Goal: Information Seeking & Learning: Find contact information

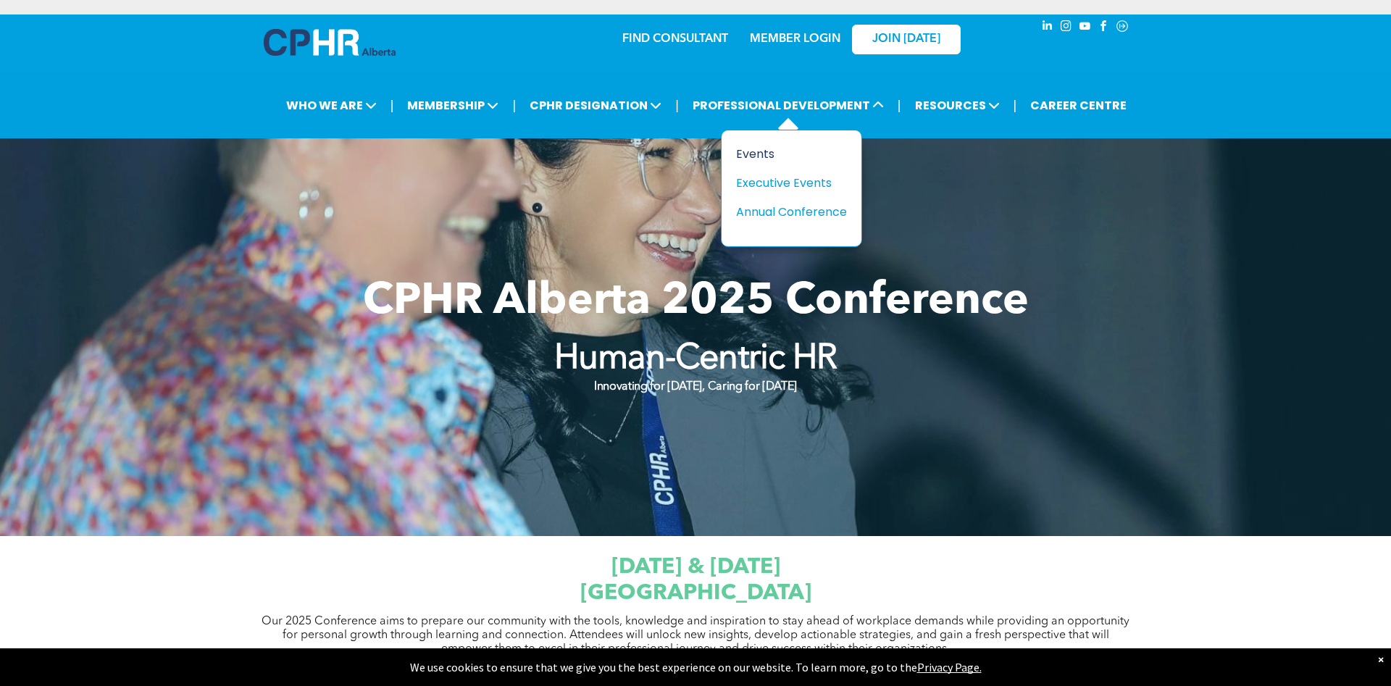
click at [755, 157] on div "Events" at bounding box center [786, 154] width 100 height 18
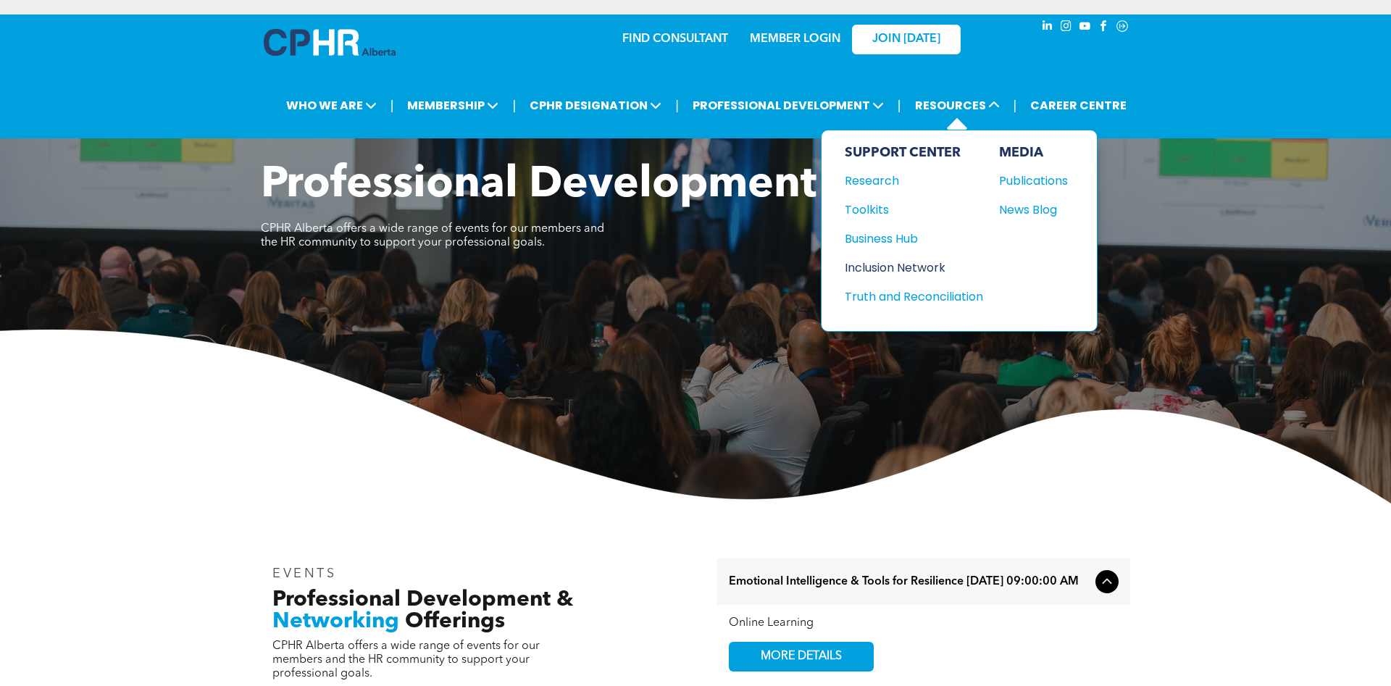
click at [911, 264] on div "Inclusion Network" at bounding box center [907, 268] width 125 height 18
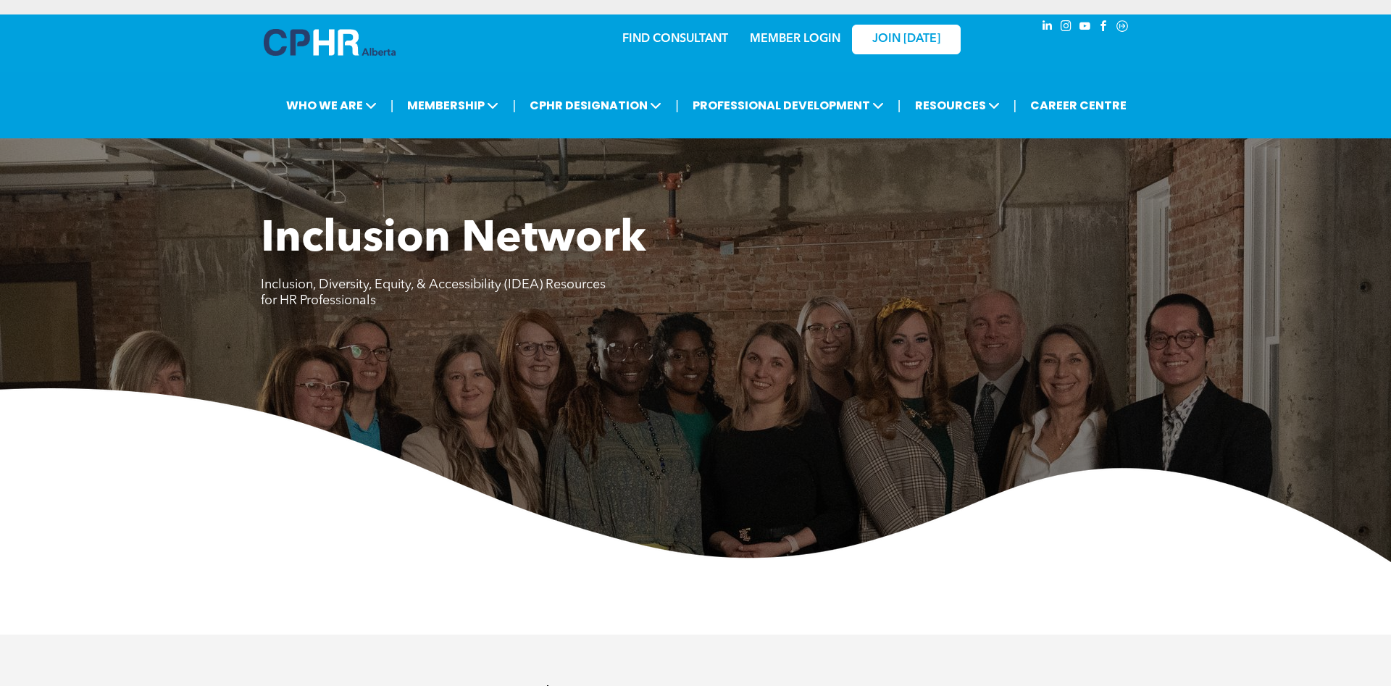
click at [639, 43] on link "FIND CONSULTANT" at bounding box center [675, 39] width 106 height 12
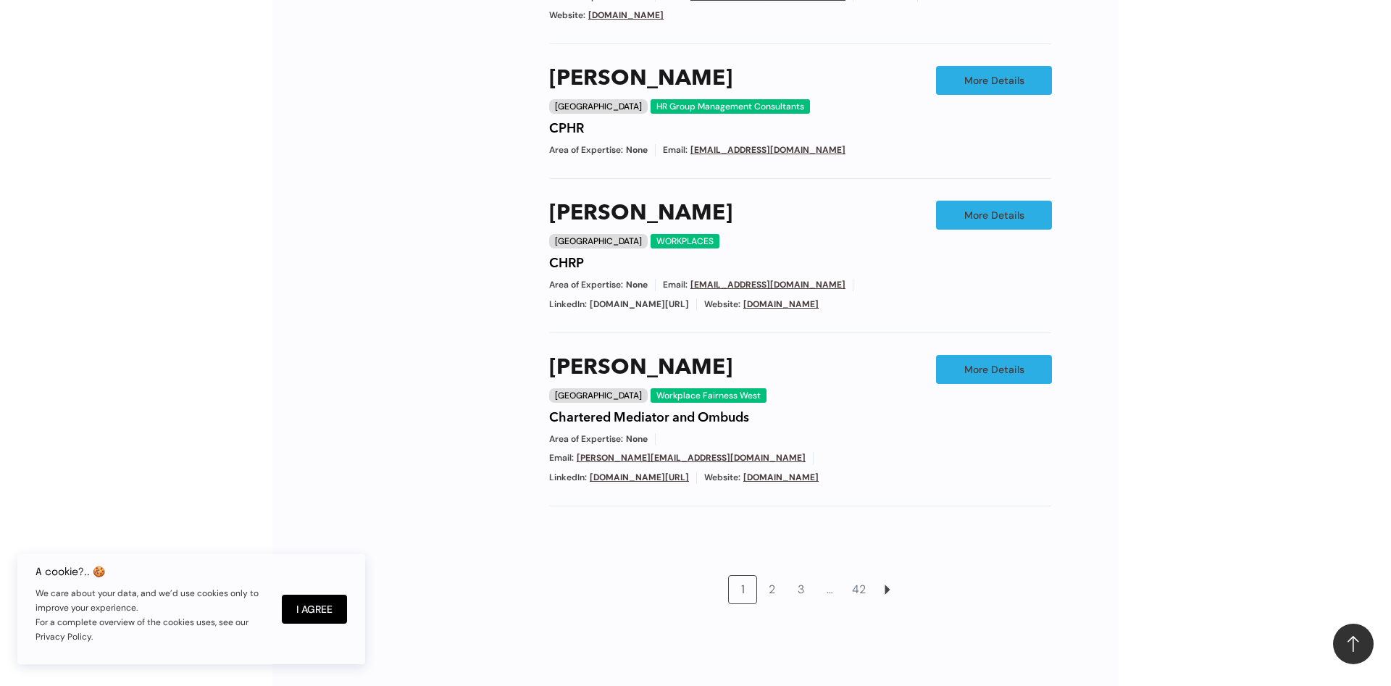
scroll to position [1183, 0]
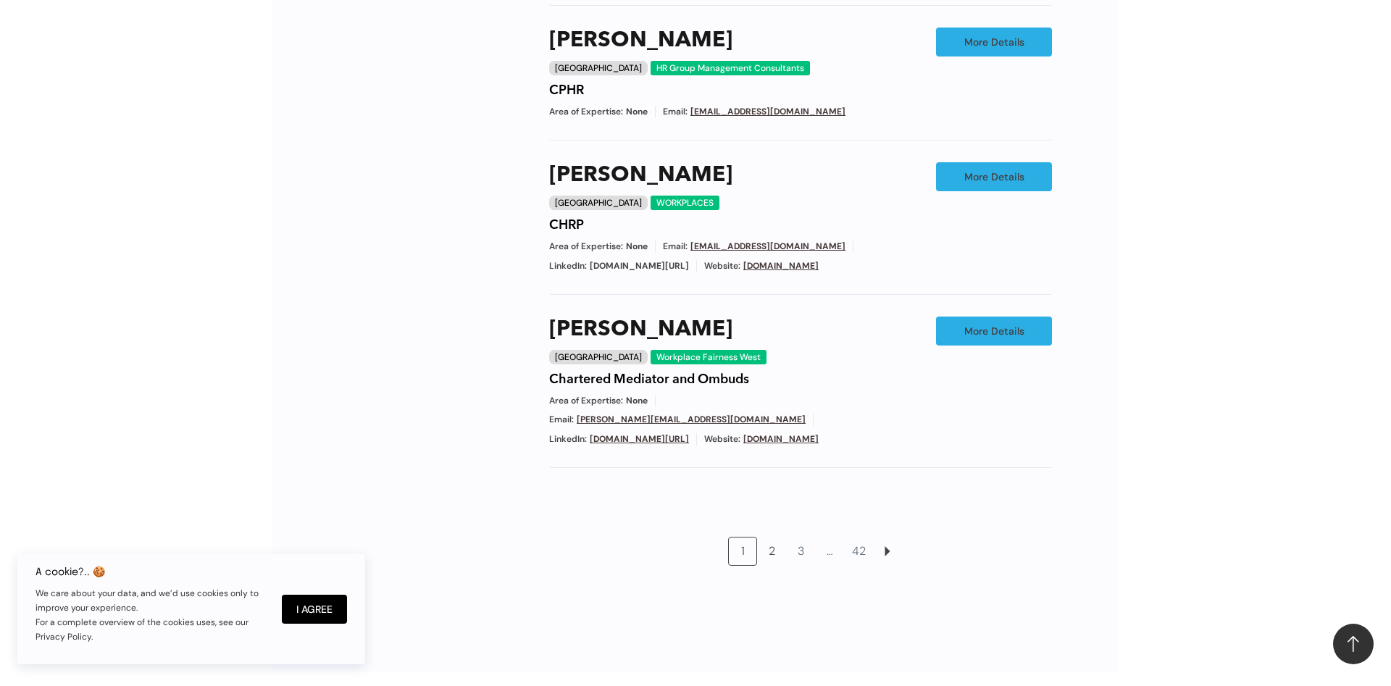
click at [770, 538] on link "2" at bounding box center [772, 552] width 28 height 28
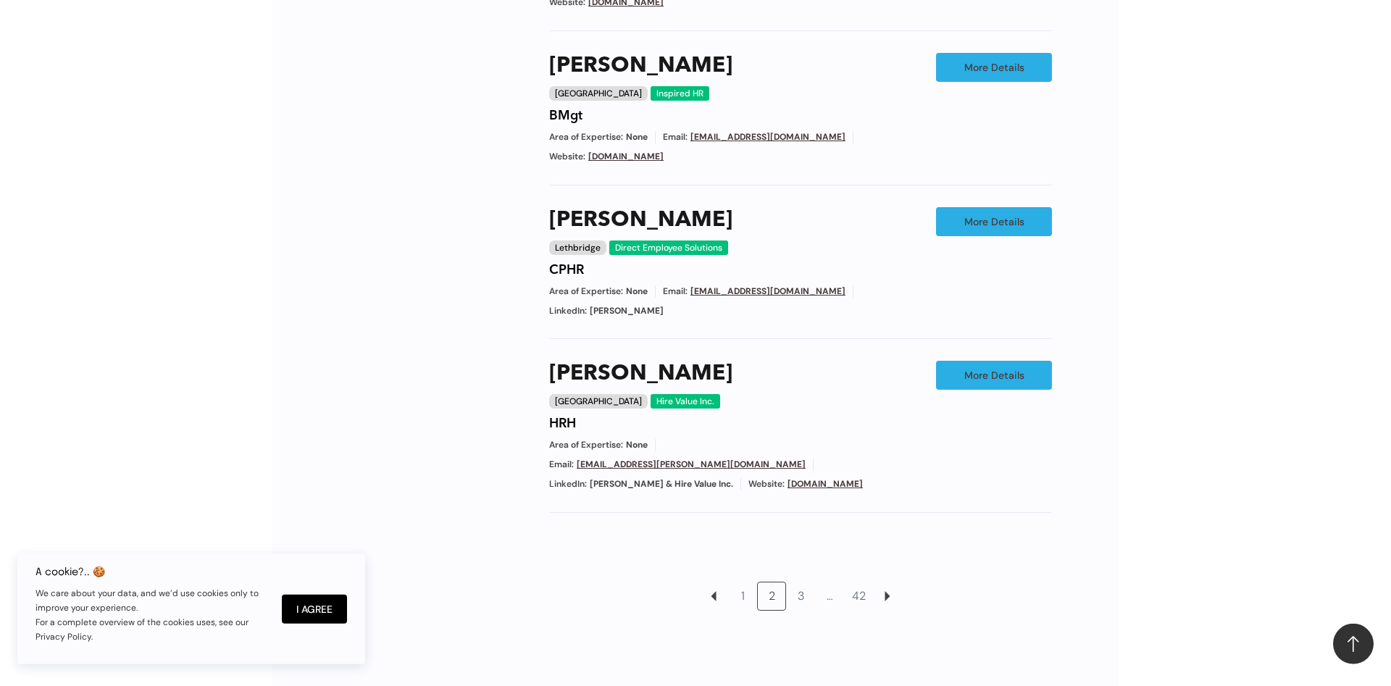
scroll to position [1196, 0]
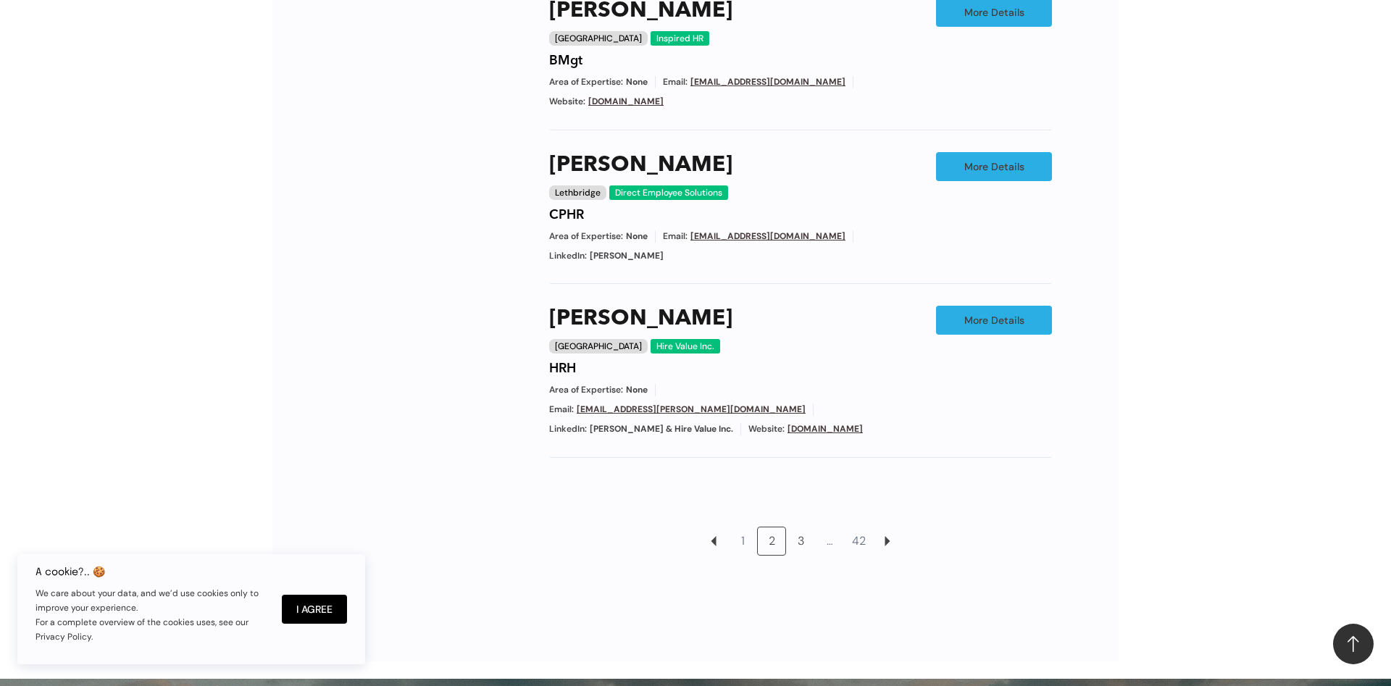
click at [804, 528] on link "3" at bounding box center [801, 542] width 28 height 28
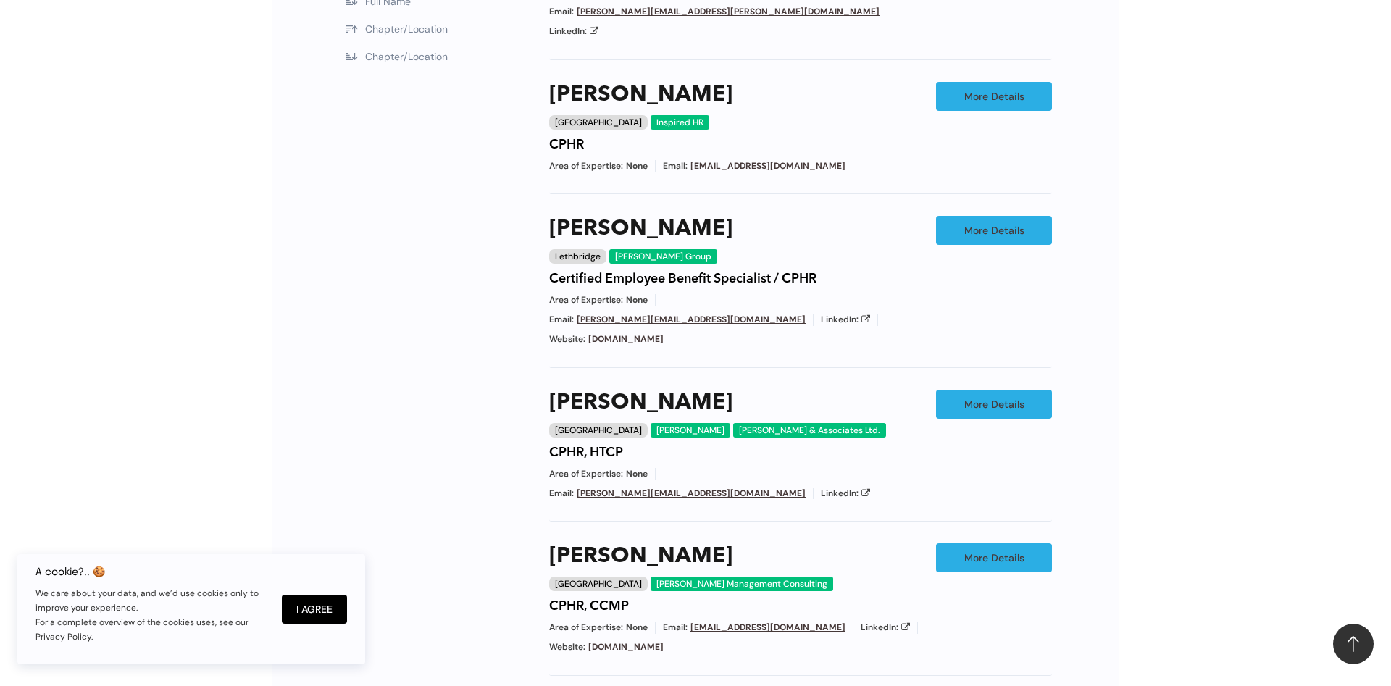
scroll to position [1048, 0]
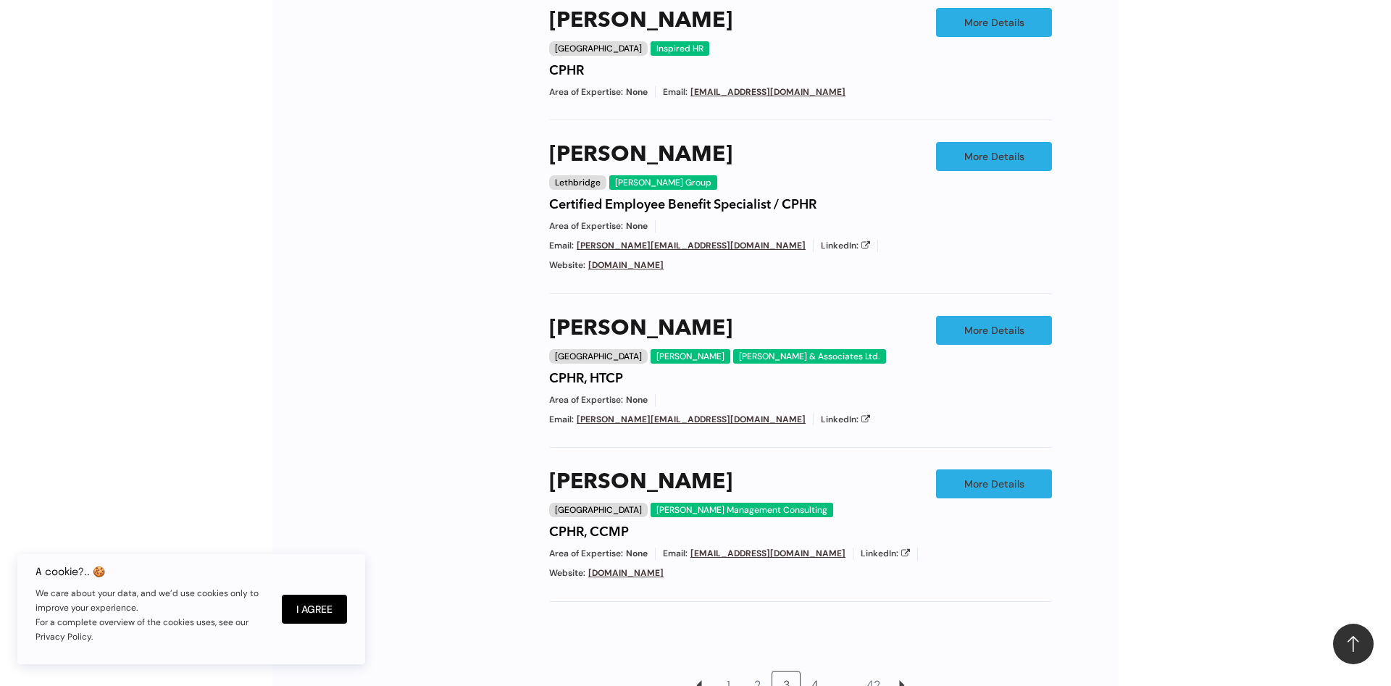
click at [819, 672] on link "4" at bounding box center [815, 686] width 28 height 28
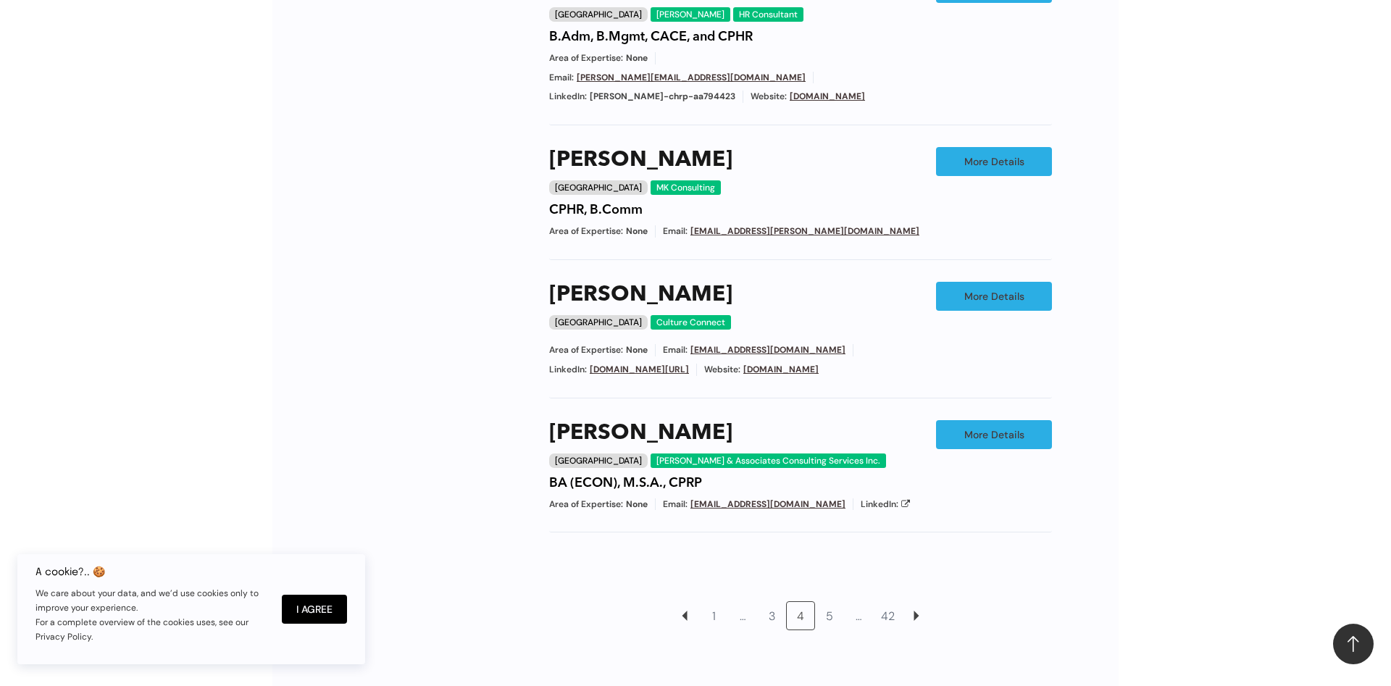
scroll to position [1048, 0]
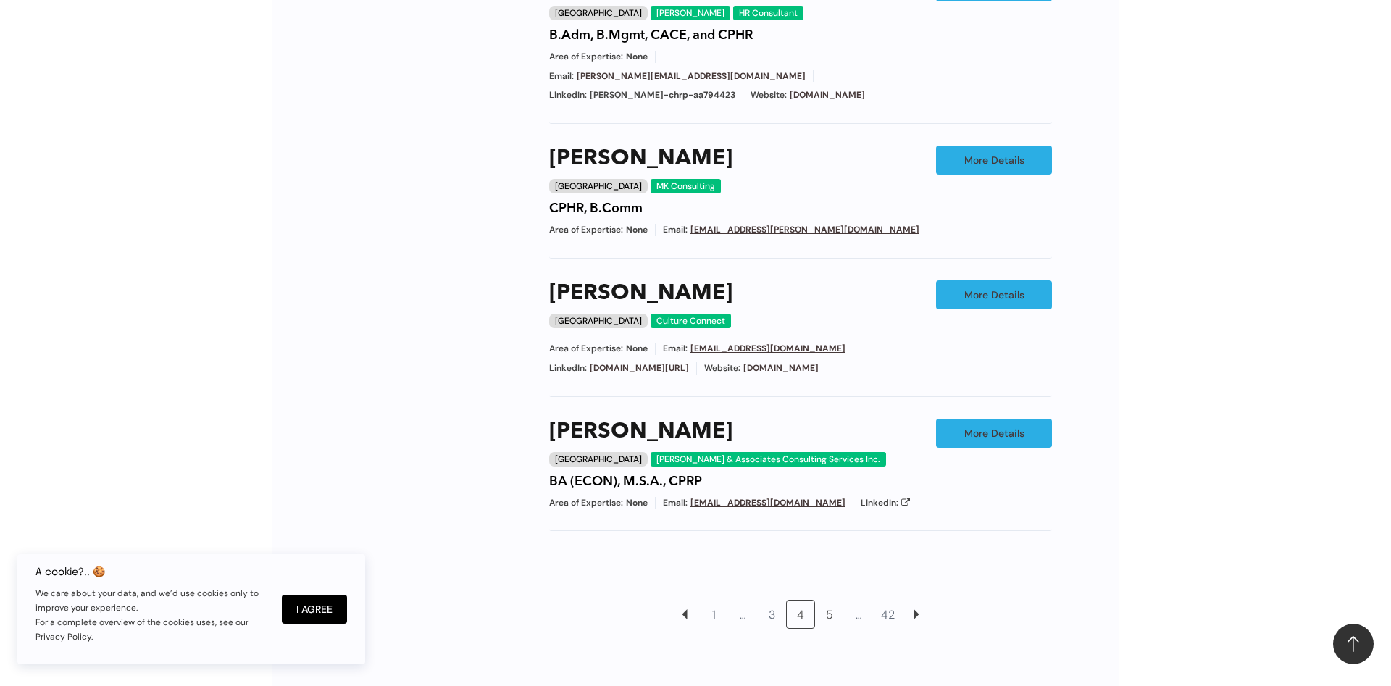
click at [828, 601] on link "5" at bounding box center [830, 615] width 28 height 28
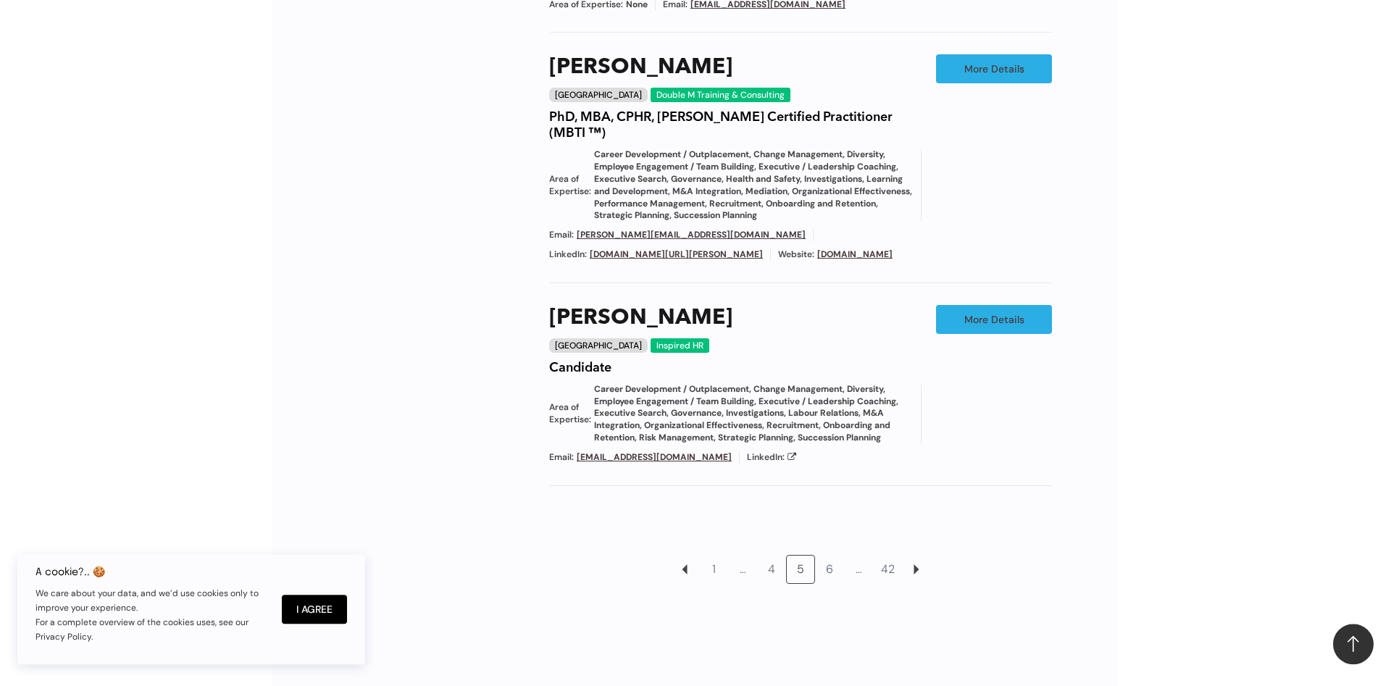
scroll to position [1418, 0]
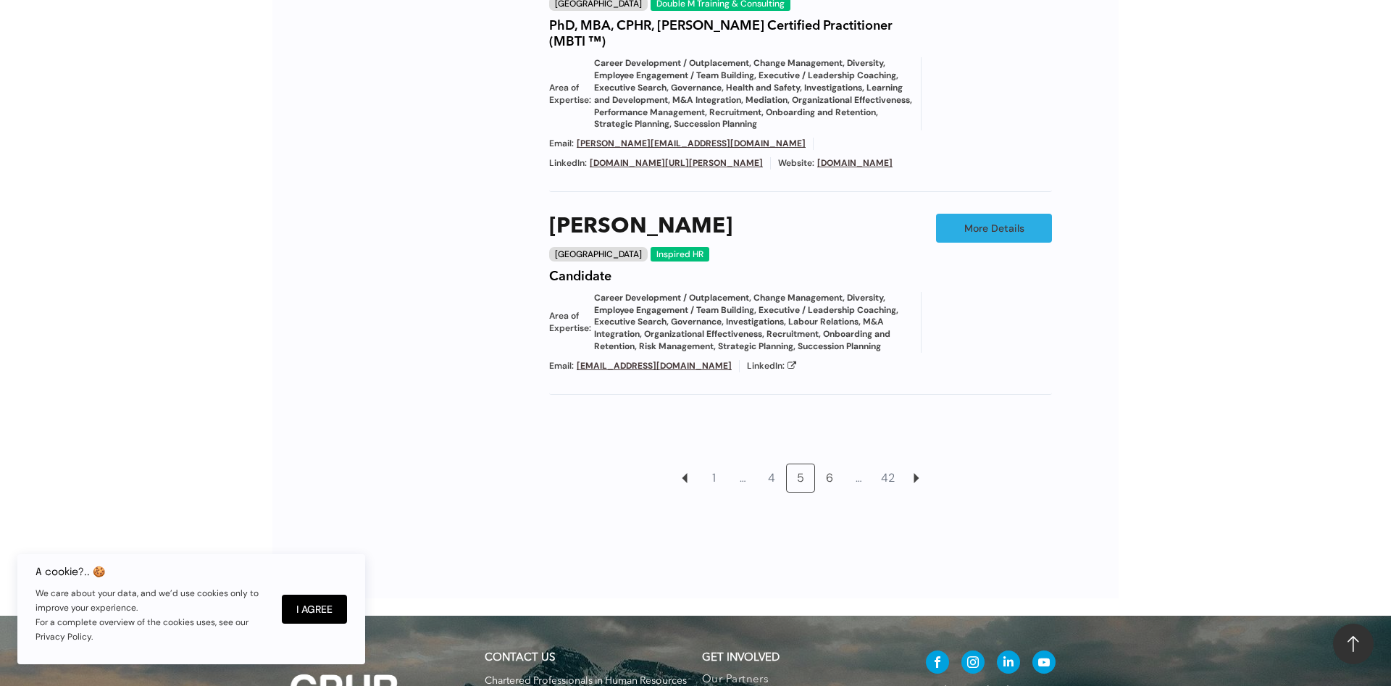
click at [830, 472] on link "6" at bounding box center [830, 478] width 28 height 28
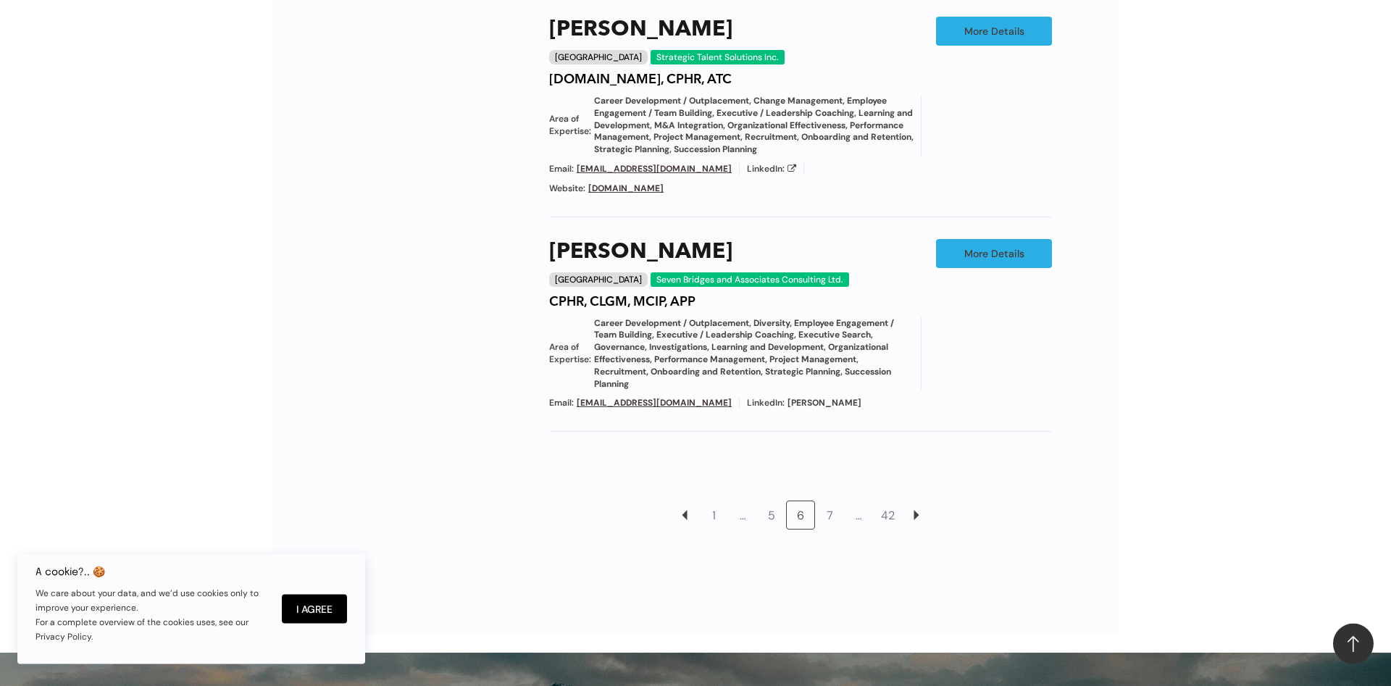
scroll to position [1492, 0]
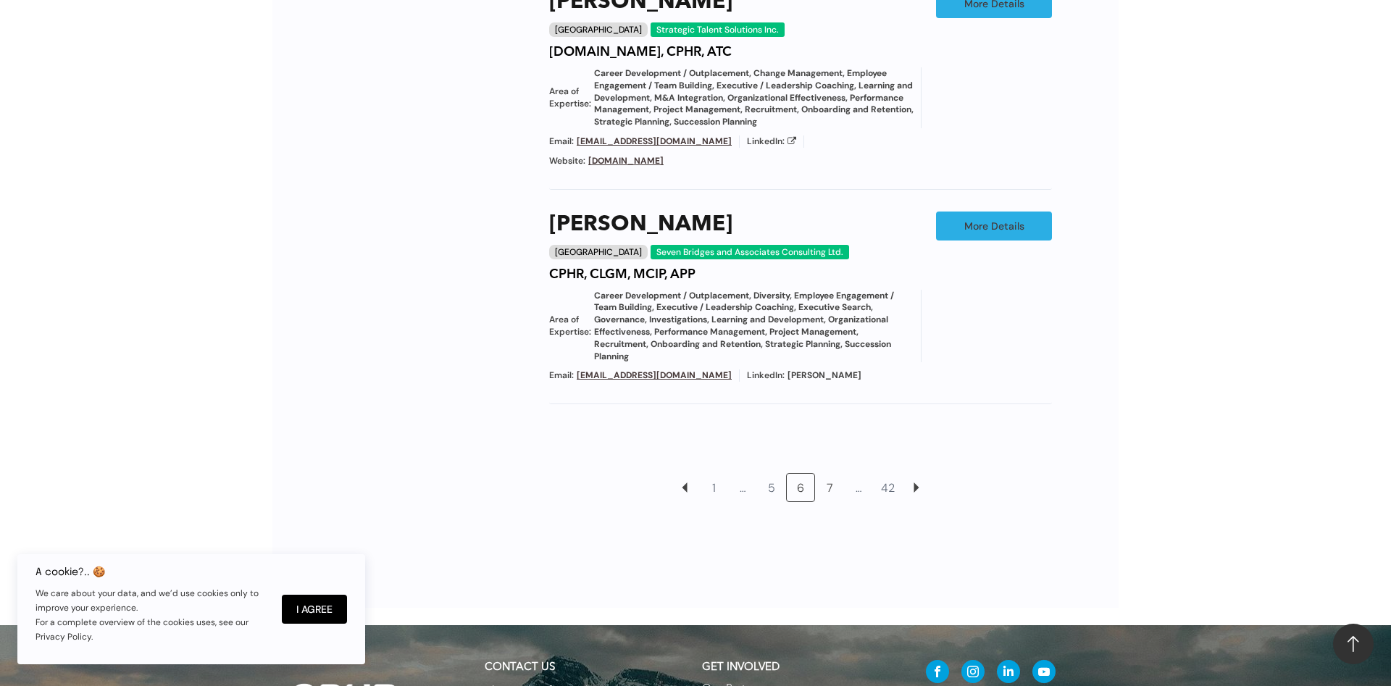
click at [828, 474] on link "7" at bounding box center [830, 488] width 28 height 28
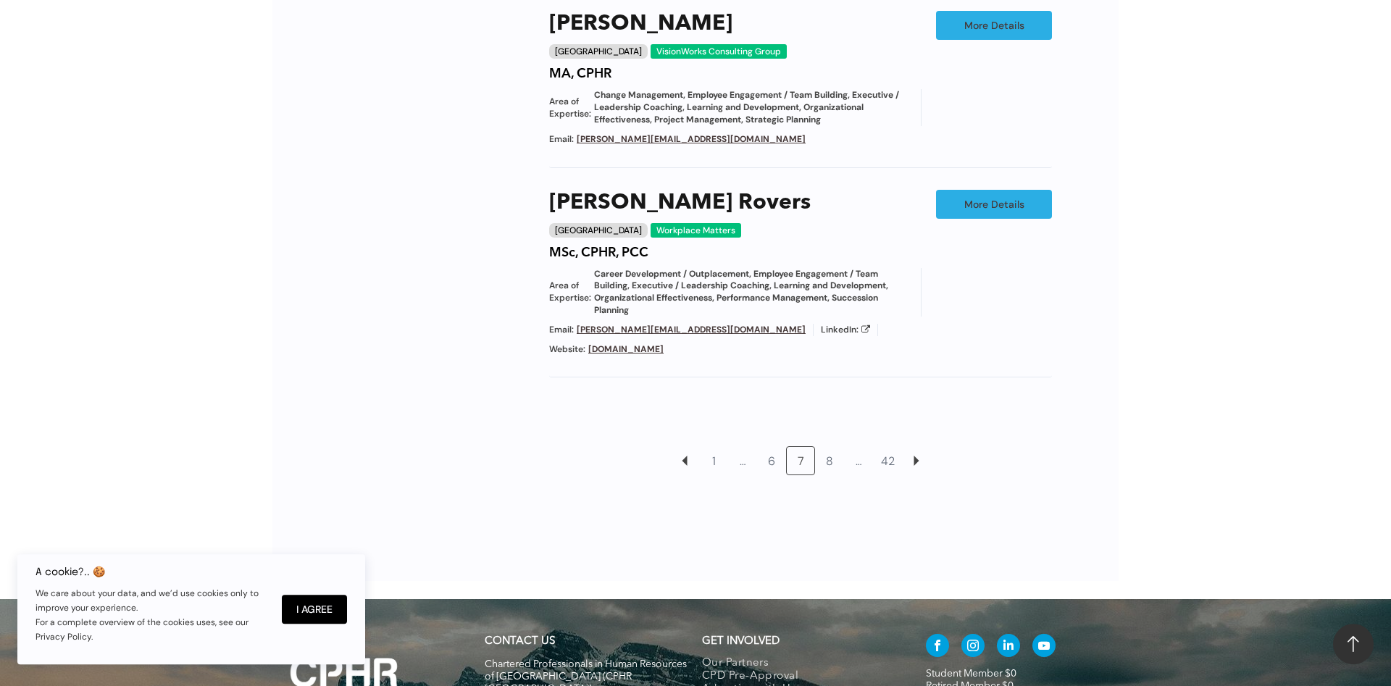
scroll to position [1492, 0]
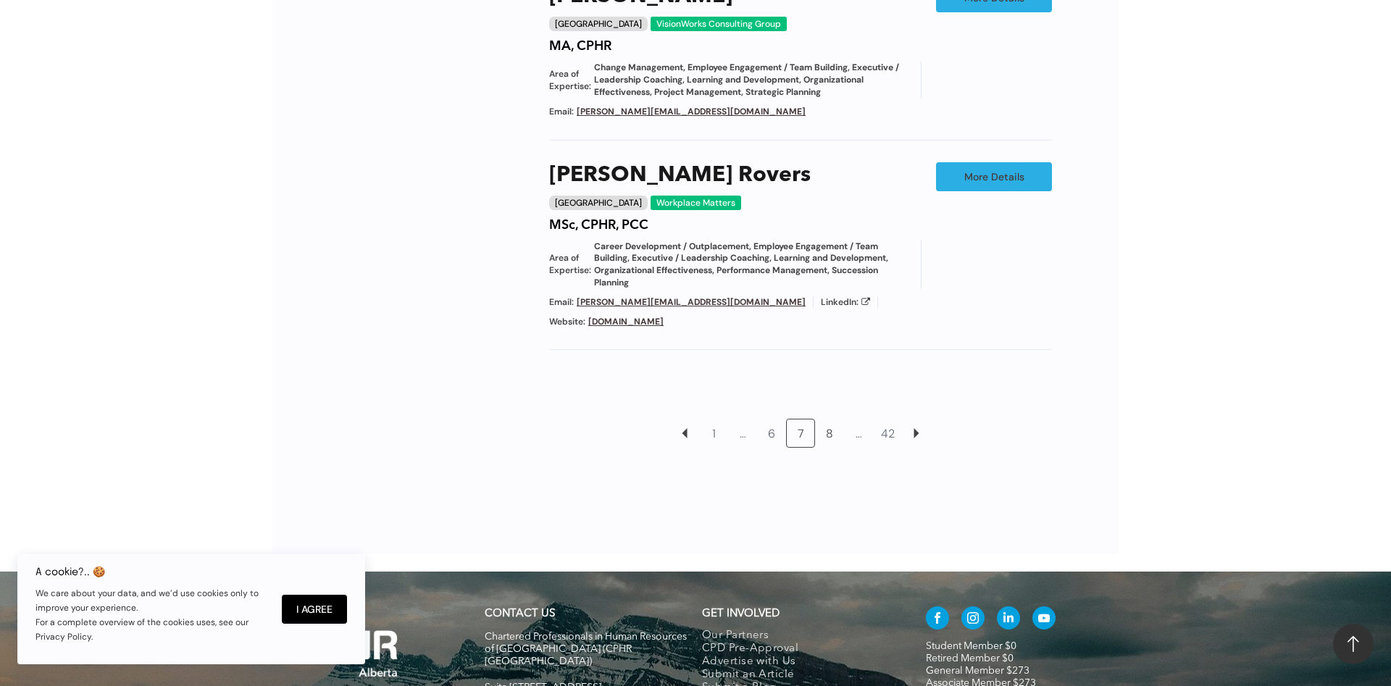
click at [833, 420] on link "8" at bounding box center [830, 434] width 28 height 28
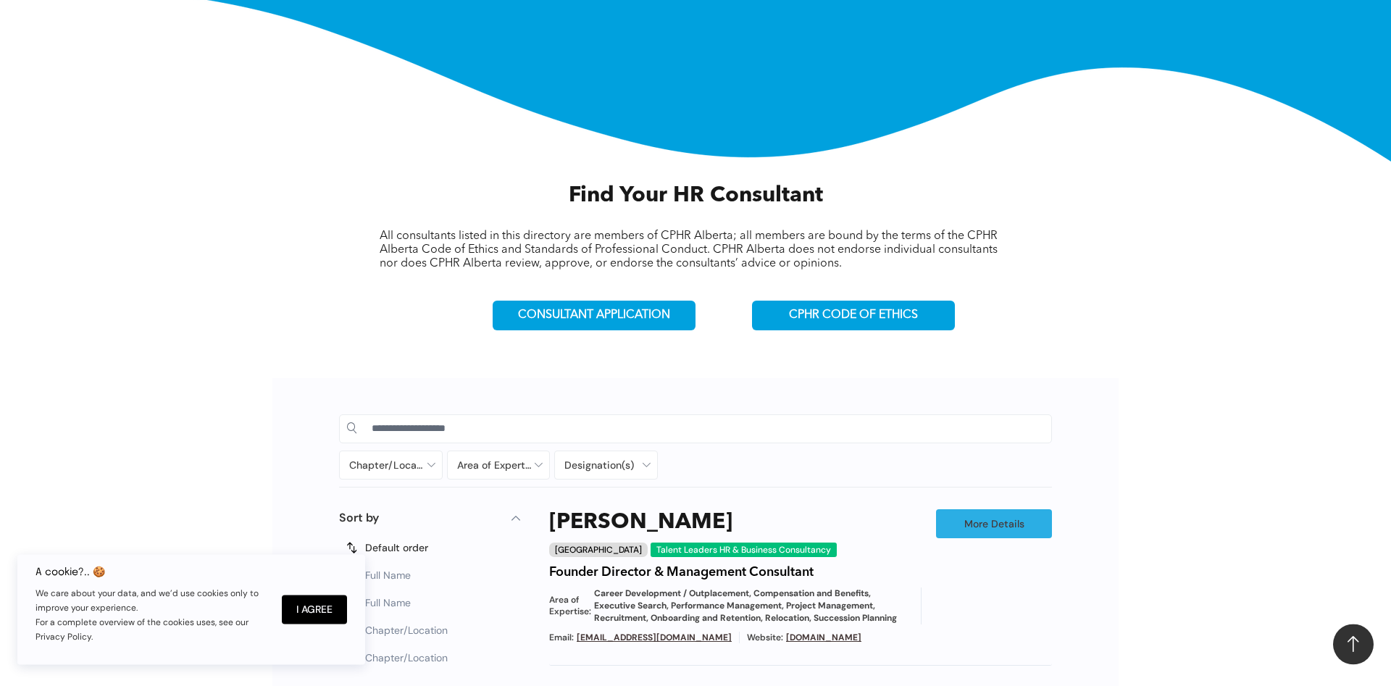
scroll to position [309, 0]
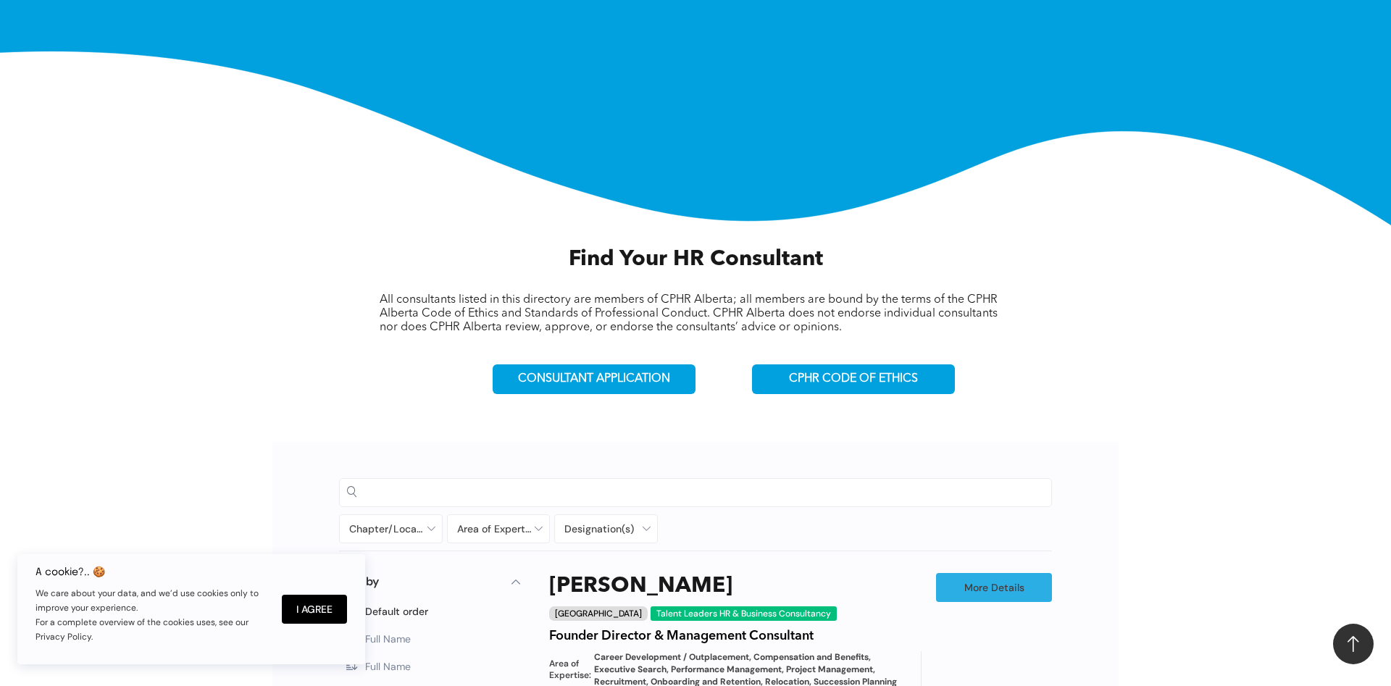
click at [423, 486] on input at bounding box center [708, 492] width 672 height 22
type input "********"
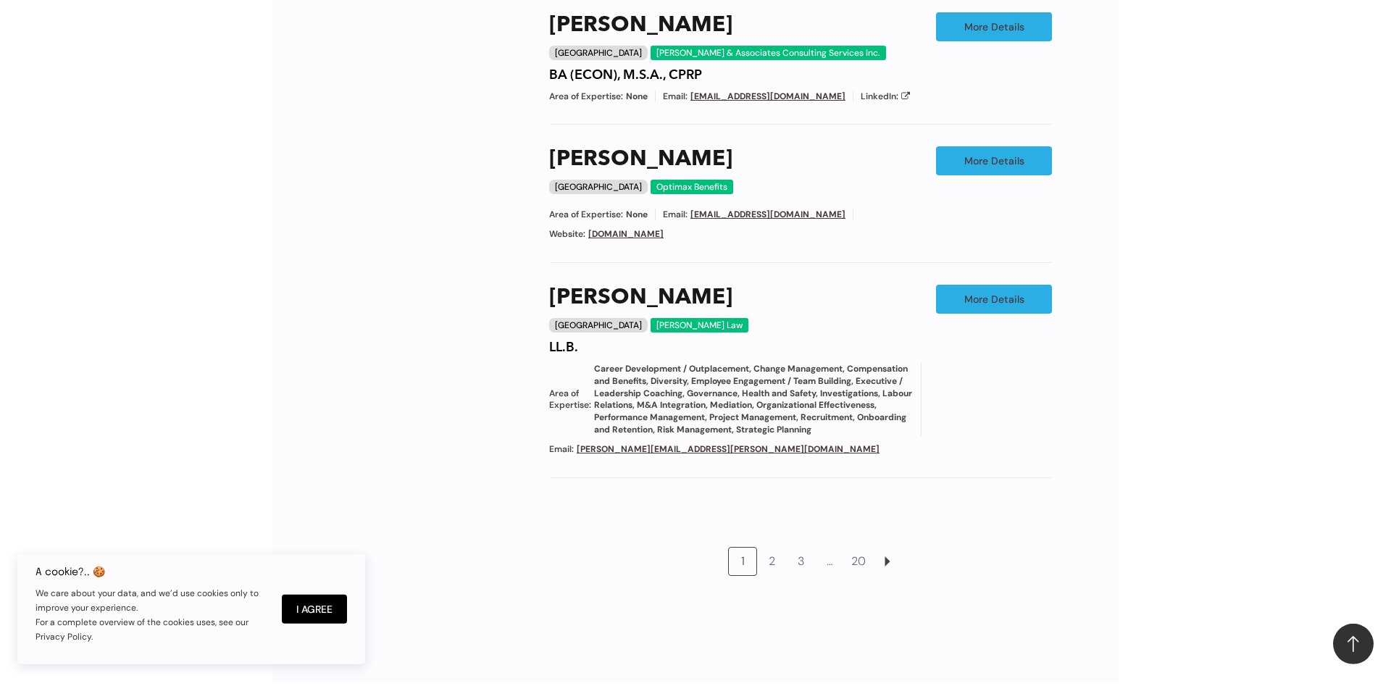
scroll to position [1270, 0]
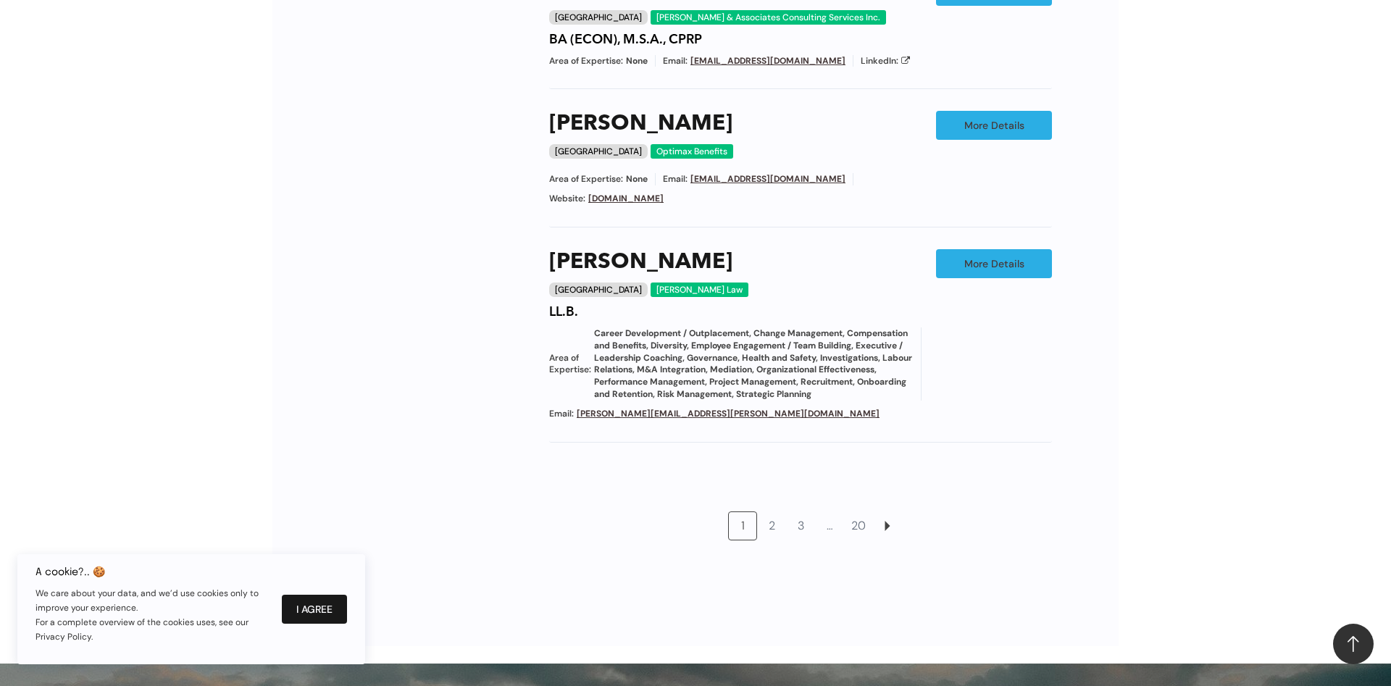
click at [325, 620] on button "I Agree" at bounding box center [314, 609] width 65 height 29
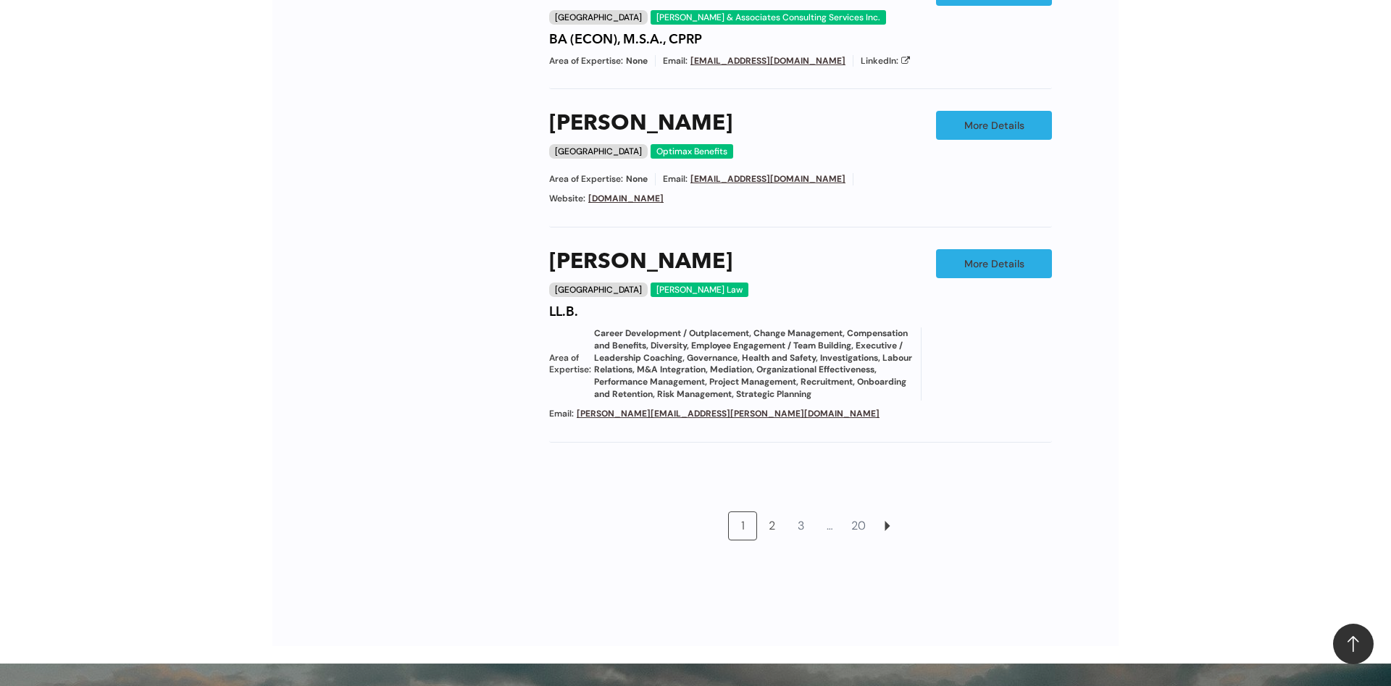
click at [770, 517] on link "2" at bounding box center [772, 526] width 28 height 28
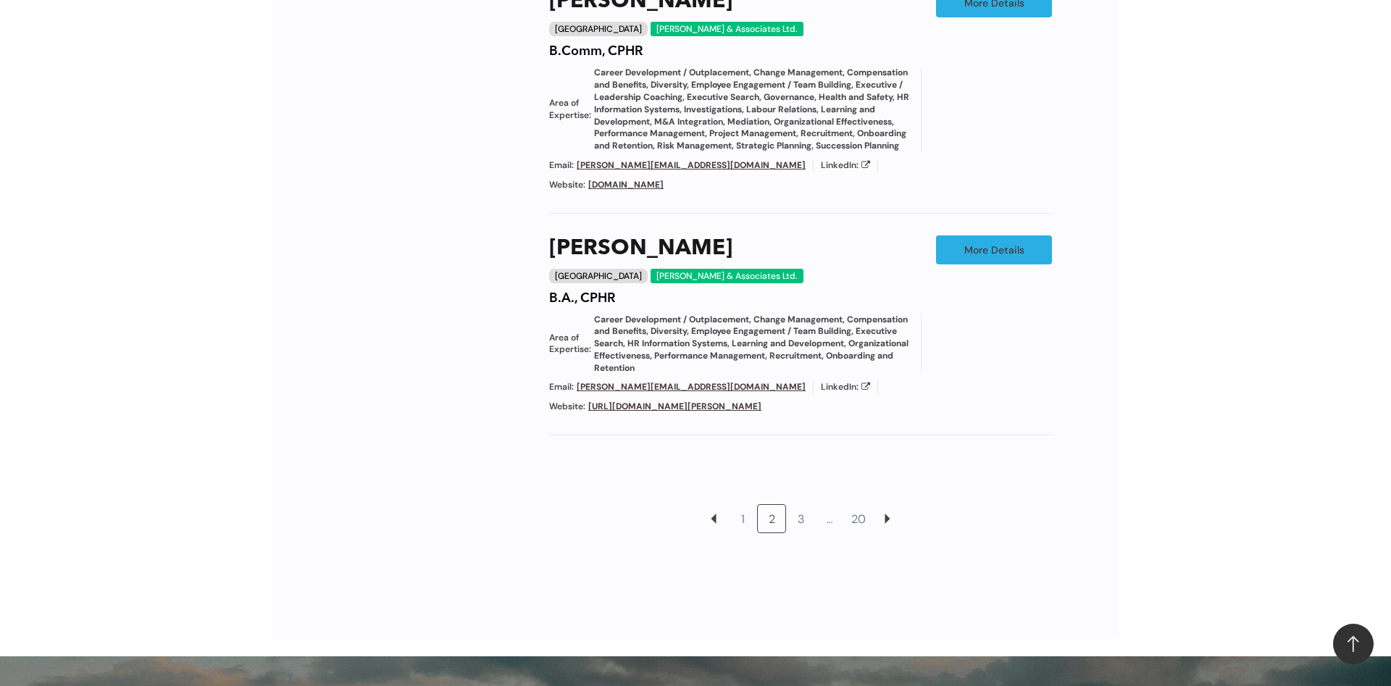
scroll to position [1566, 0]
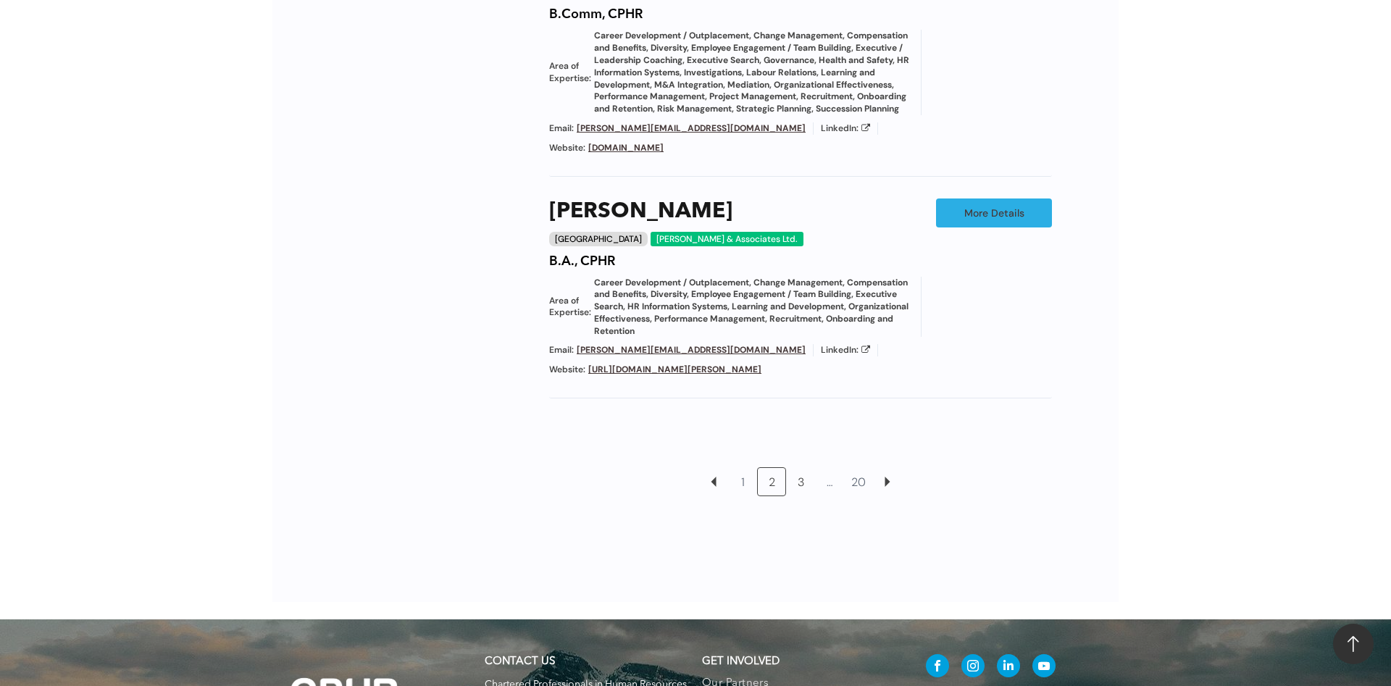
click at [797, 481] on link "3" at bounding box center [801, 482] width 28 height 28
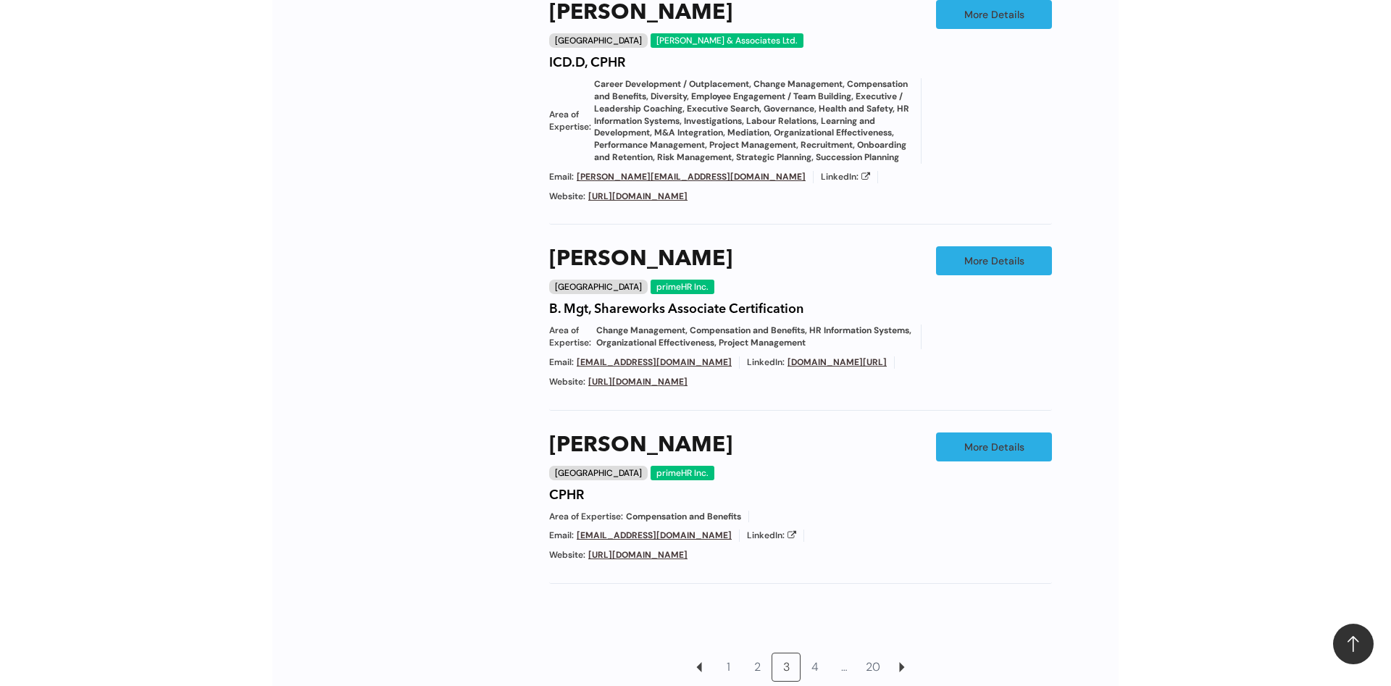
scroll to position [1344, 0]
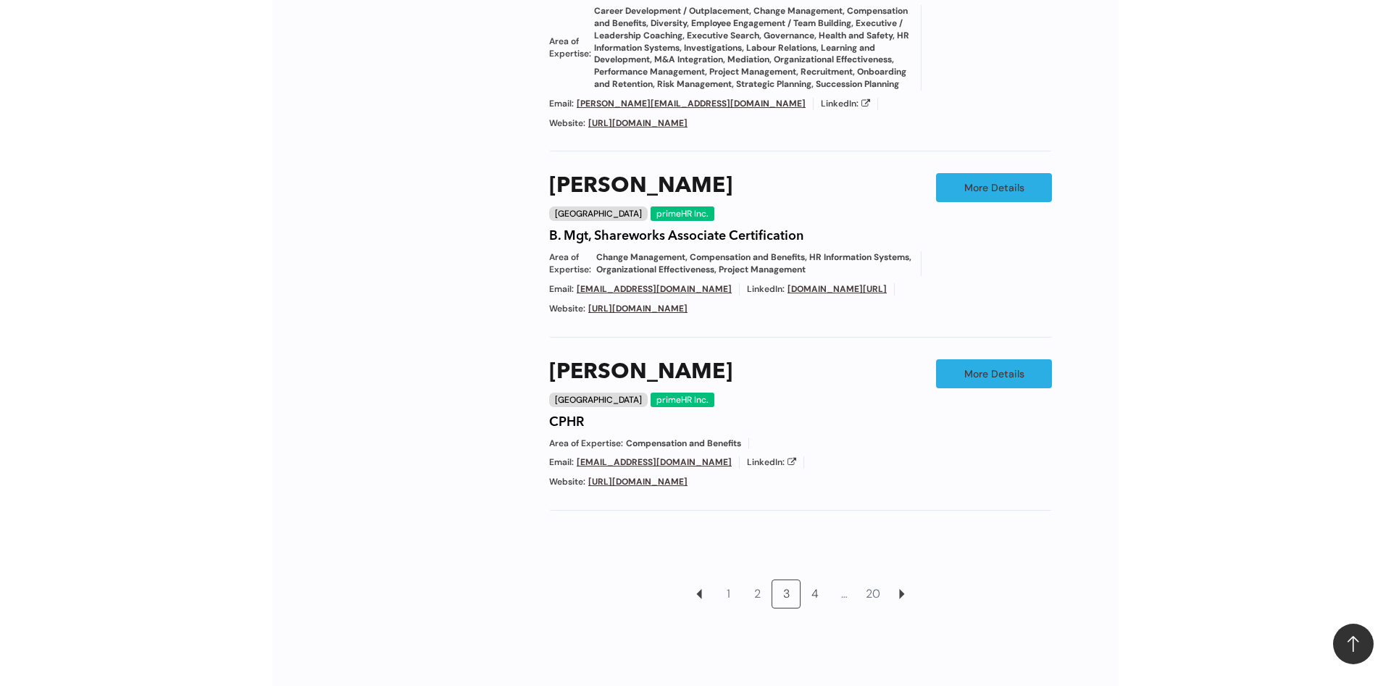
click at [813, 583] on link "4" at bounding box center [815, 594] width 28 height 28
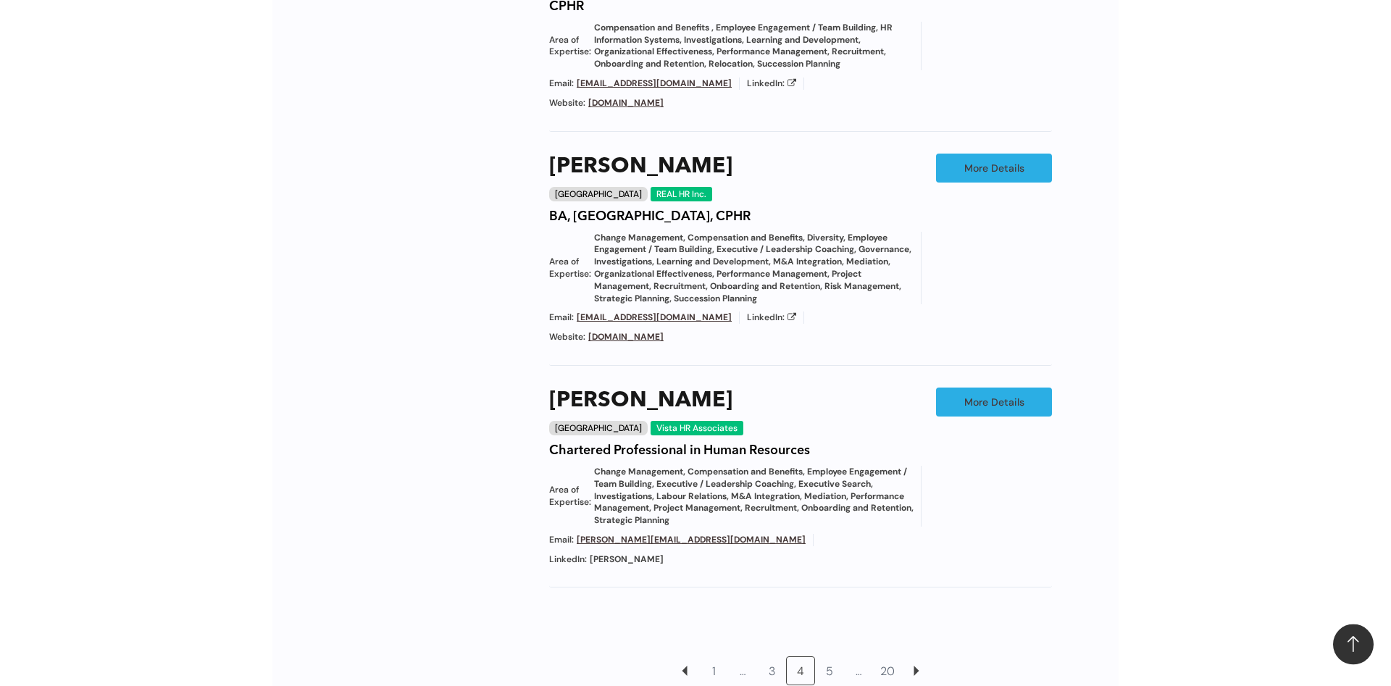
scroll to position [1418, 0]
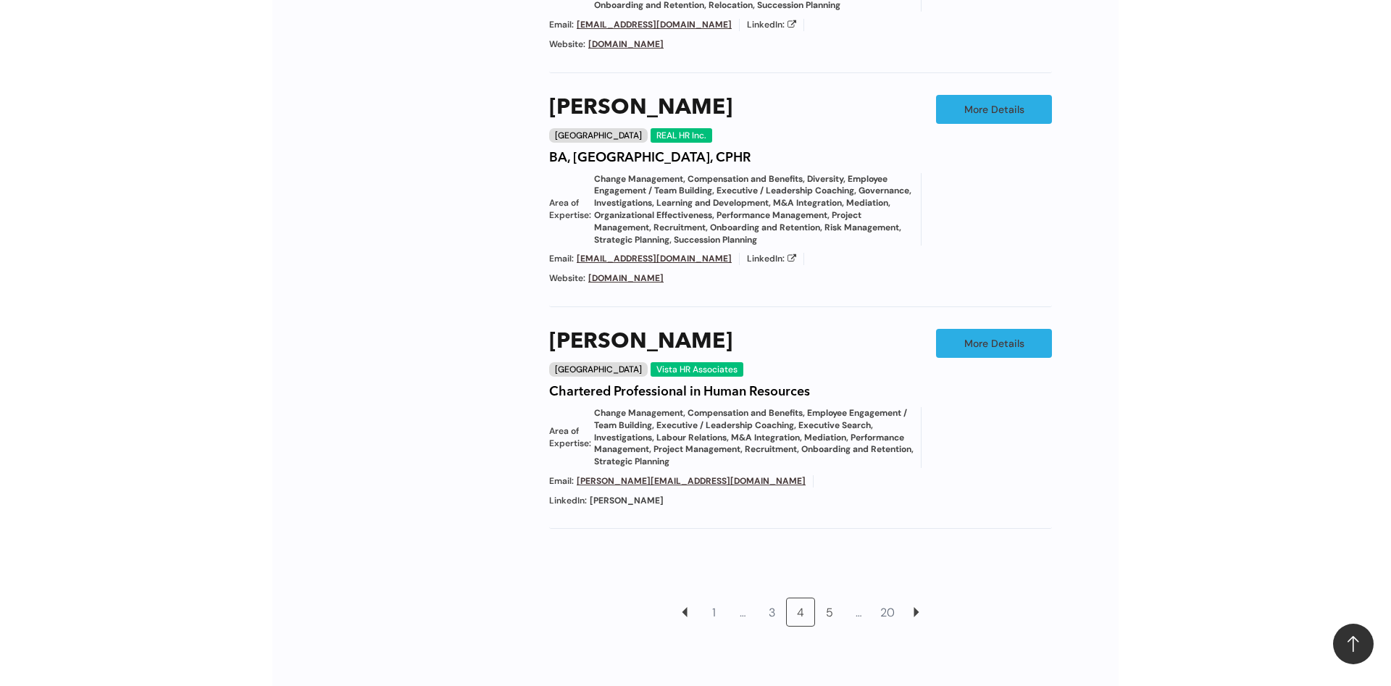
click at [827, 599] on link "5" at bounding box center [830, 613] width 28 height 28
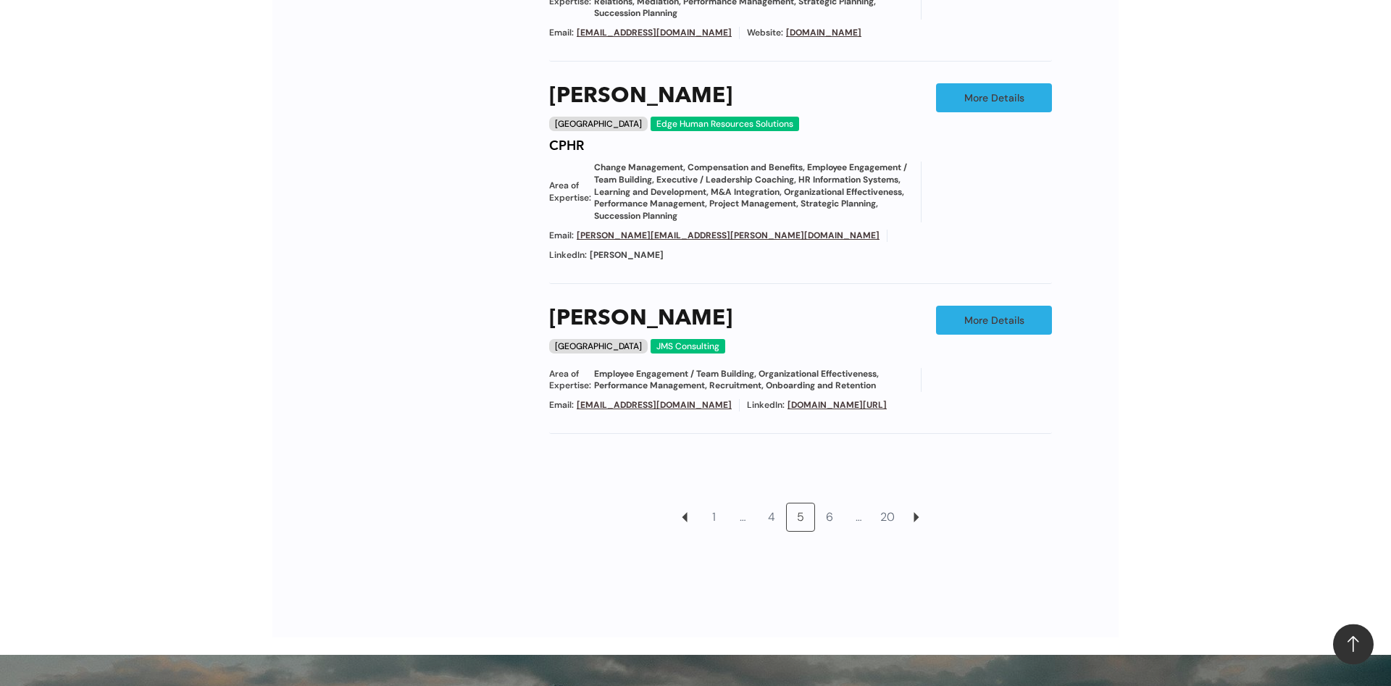
scroll to position [1418, 0]
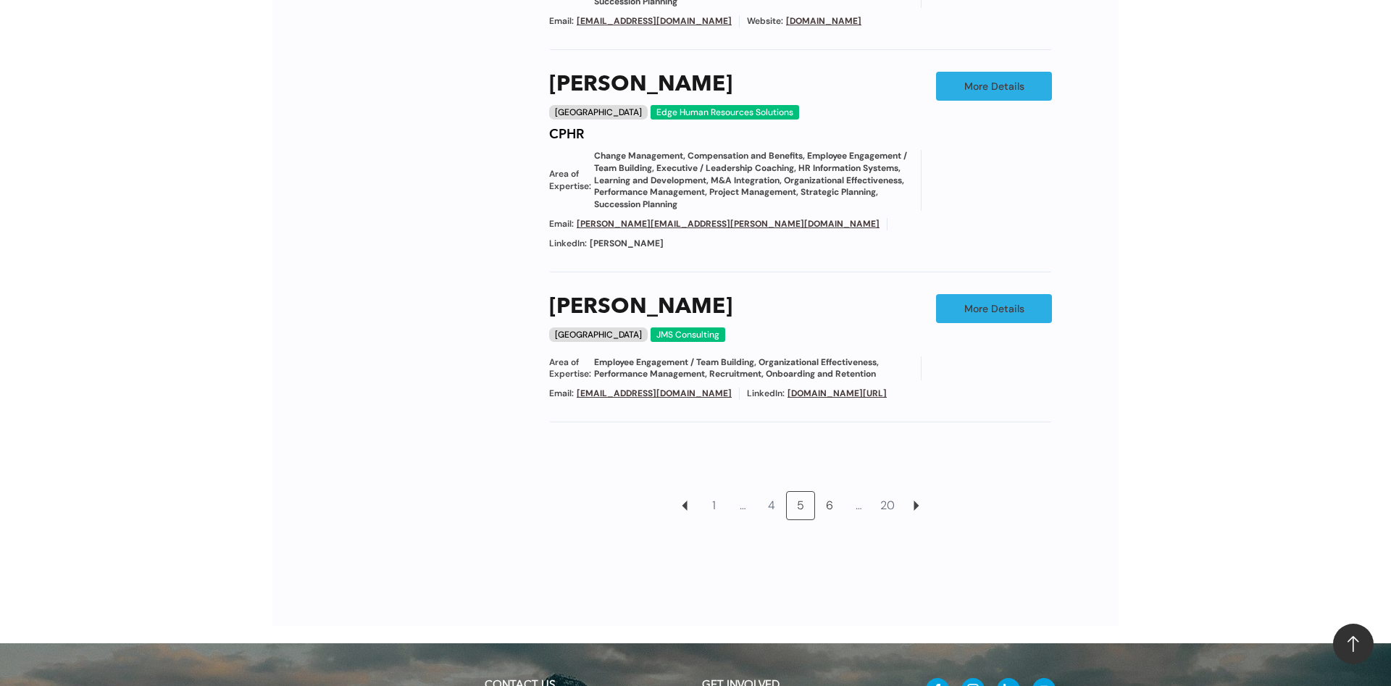
click at [830, 492] on link "6" at bounding box center [830, 506] width 28 height 28
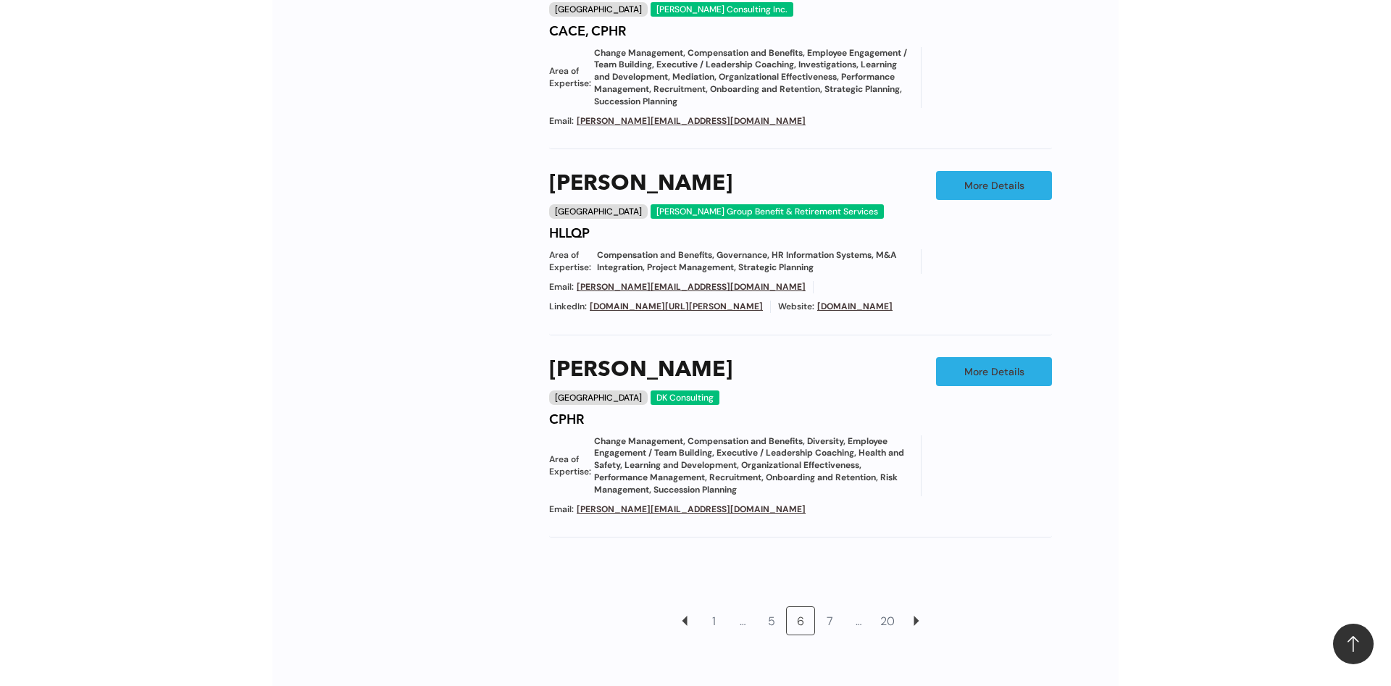
scroll to position [1492, 0]
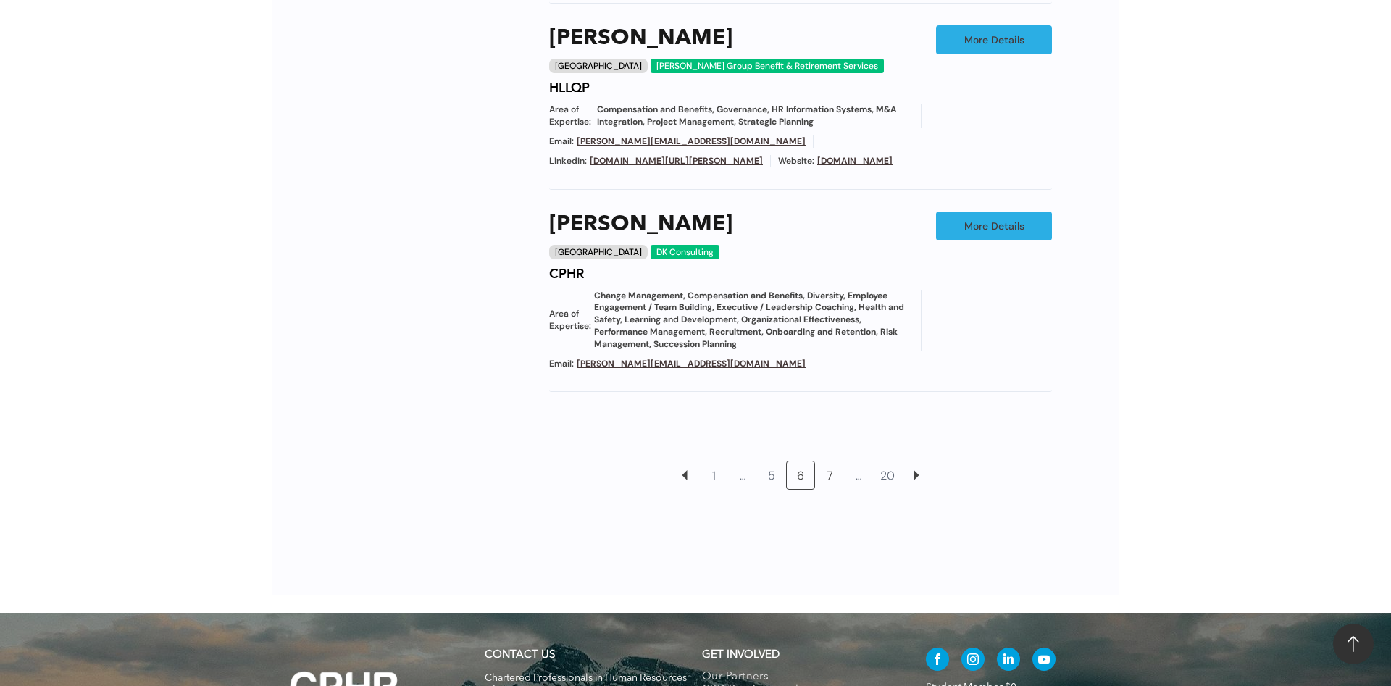
click at [827, 462] on link "7" at bounding box center [830, 476] width 28 height 28
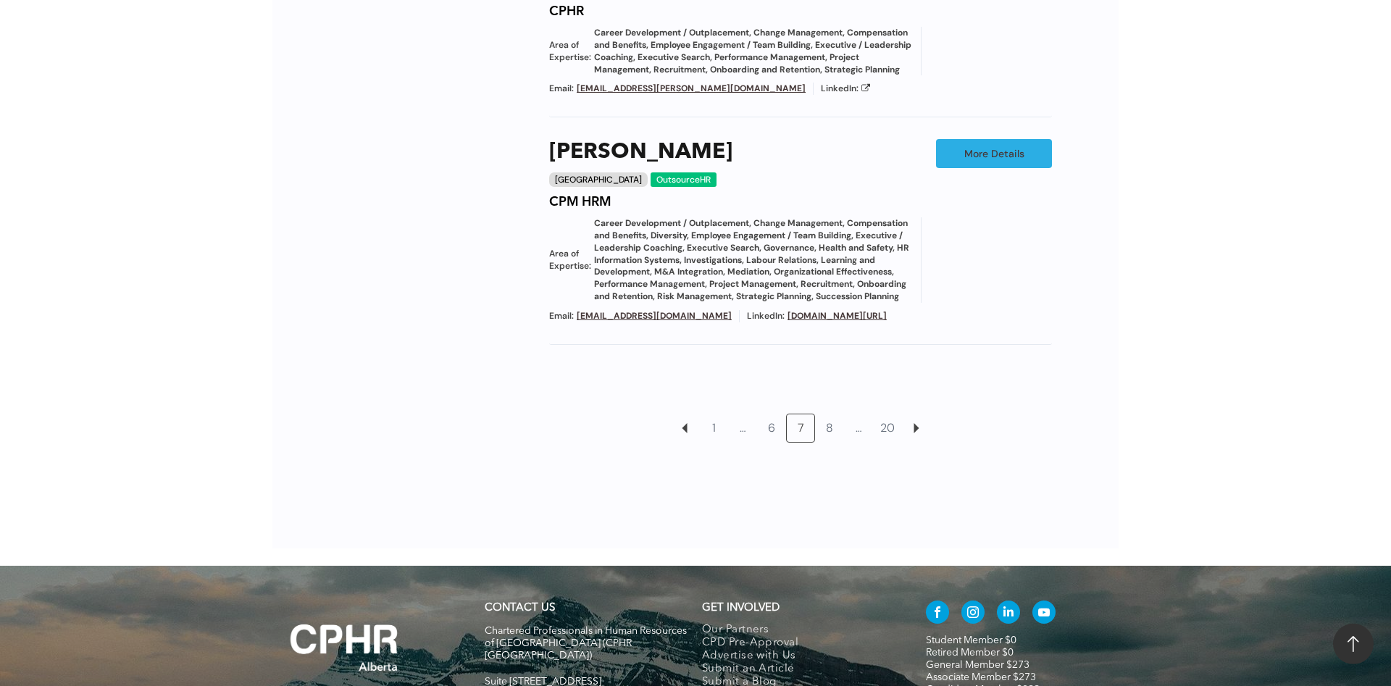
scroll to position [1492, 0]
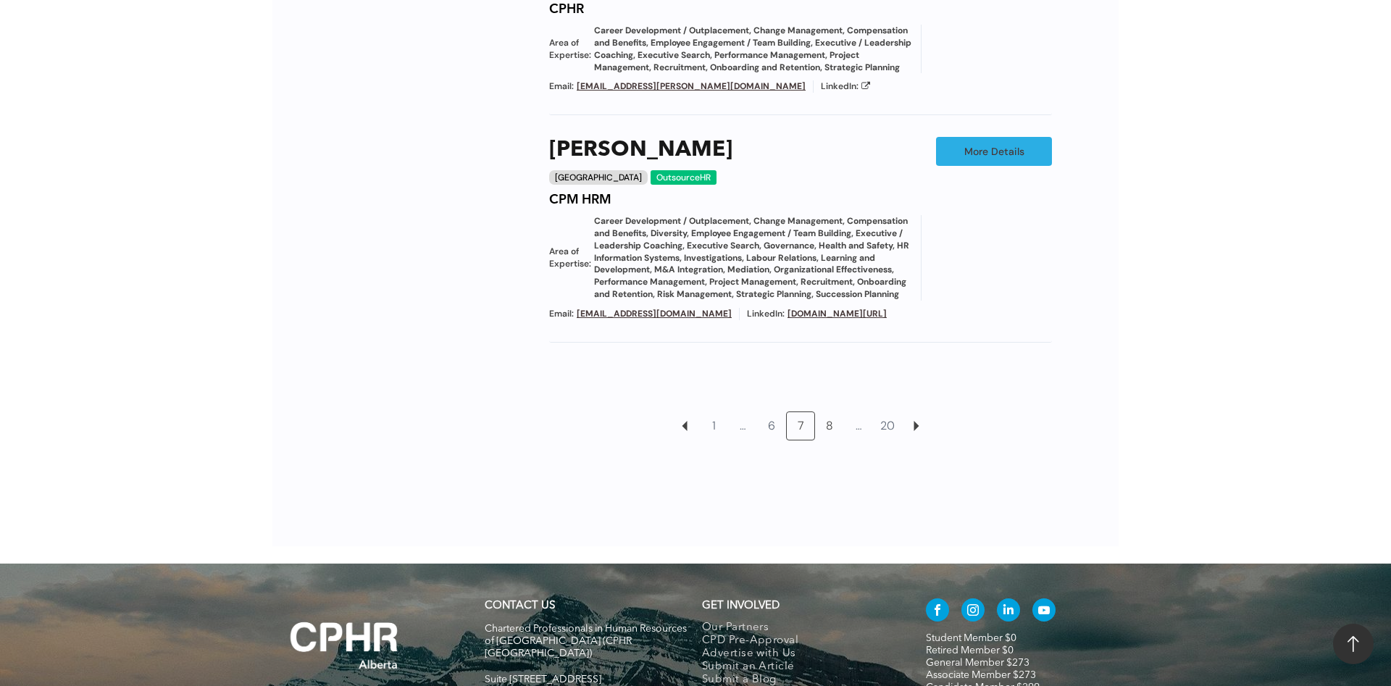
click at [835, 440] on link "8" at bounding box center [830, 426] width 28 height 28
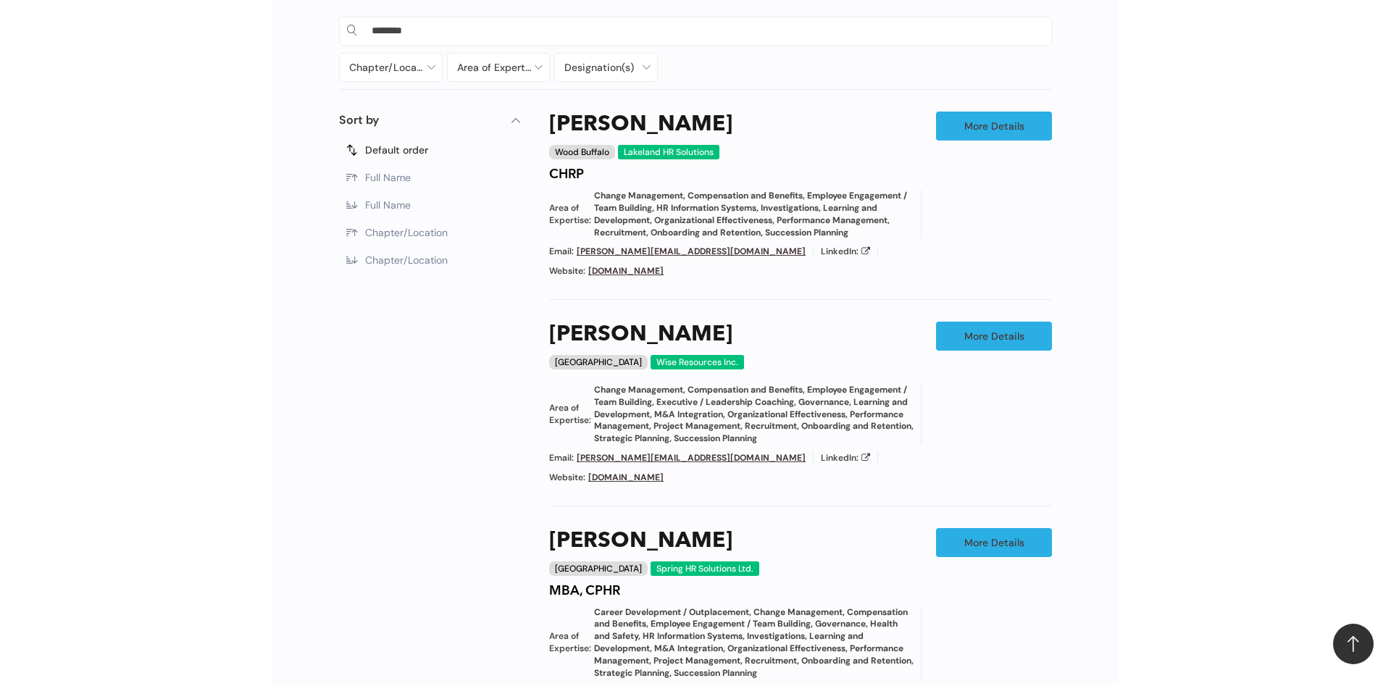
scroll to position [753, 0]
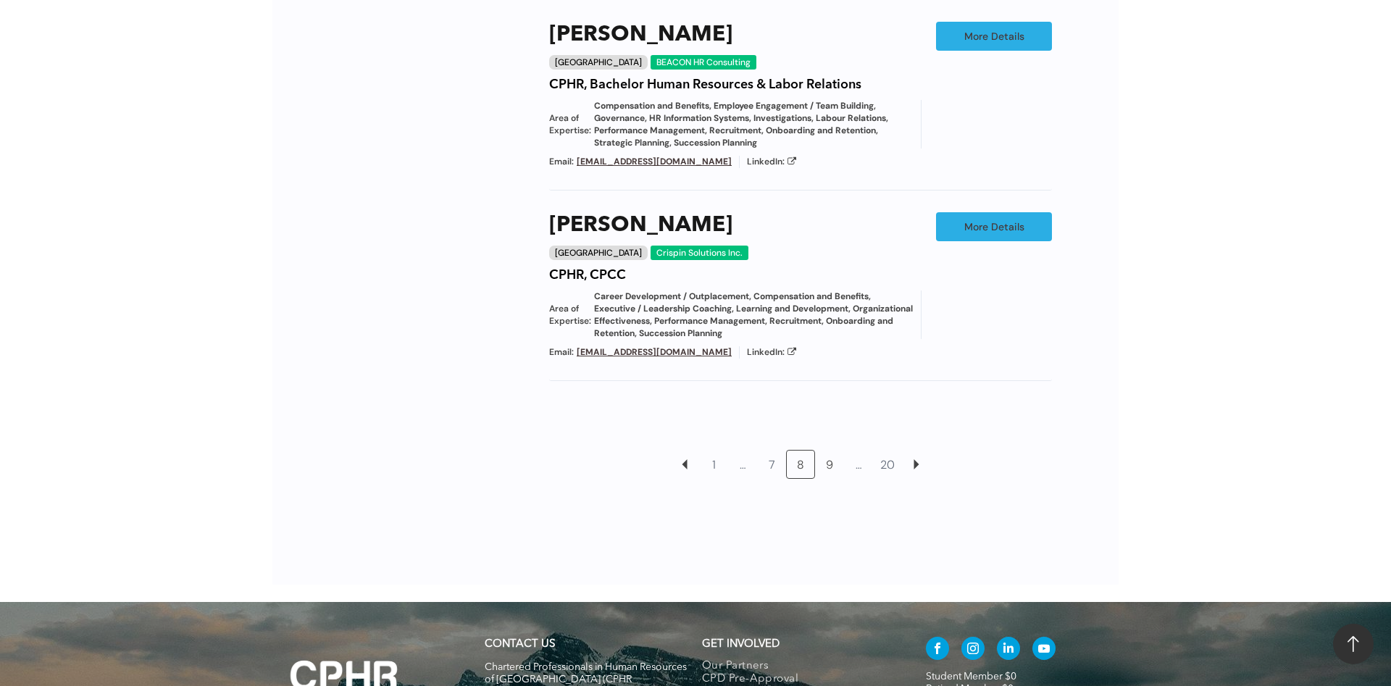
click at [831, 451] on link "9" at bounding box center [830, 465] width 28 height 28
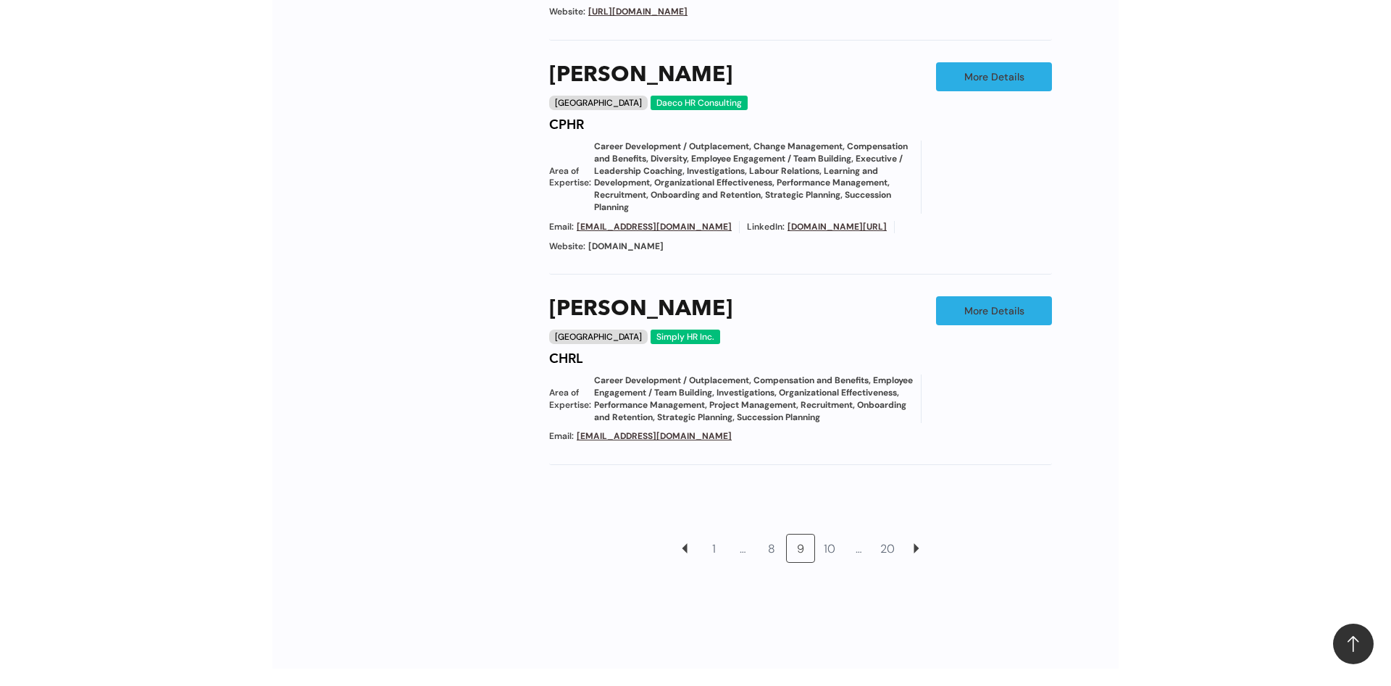
scroll to position [1640, 0]
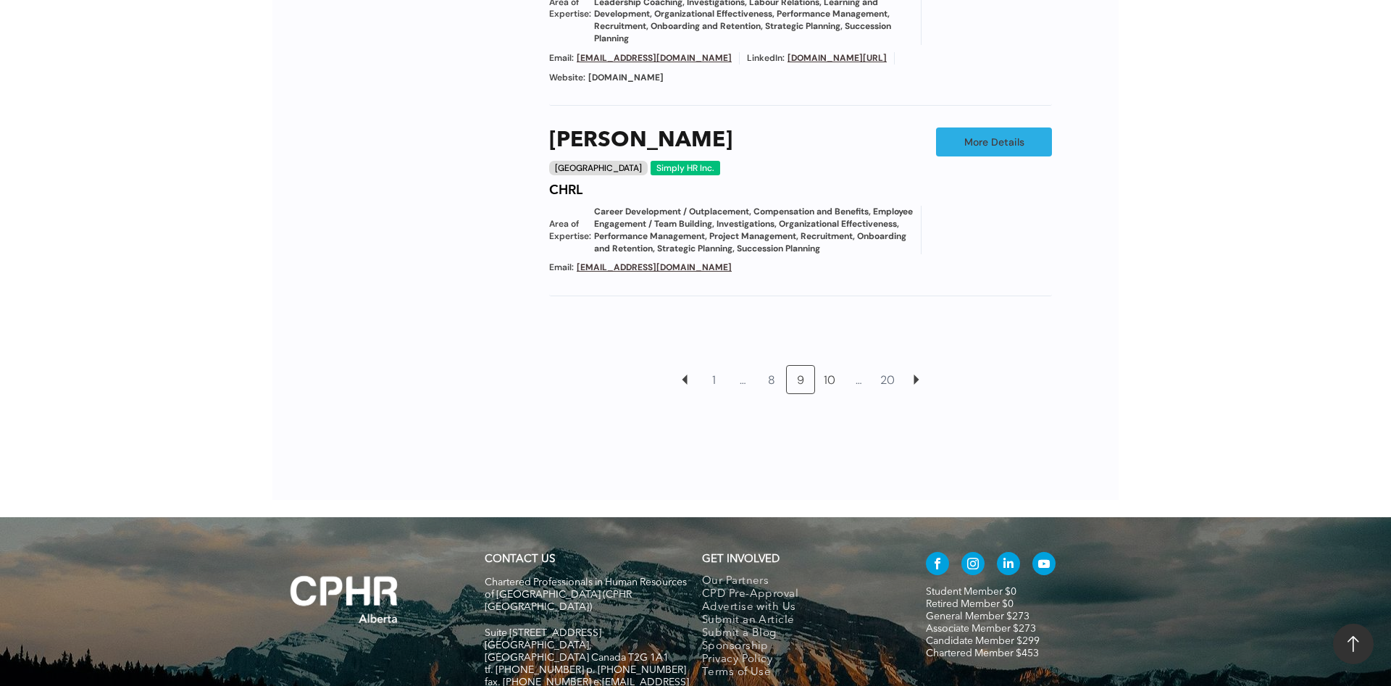
click at [833, 366] on link "10" at bounding box center [830, 380] width 28 height 28
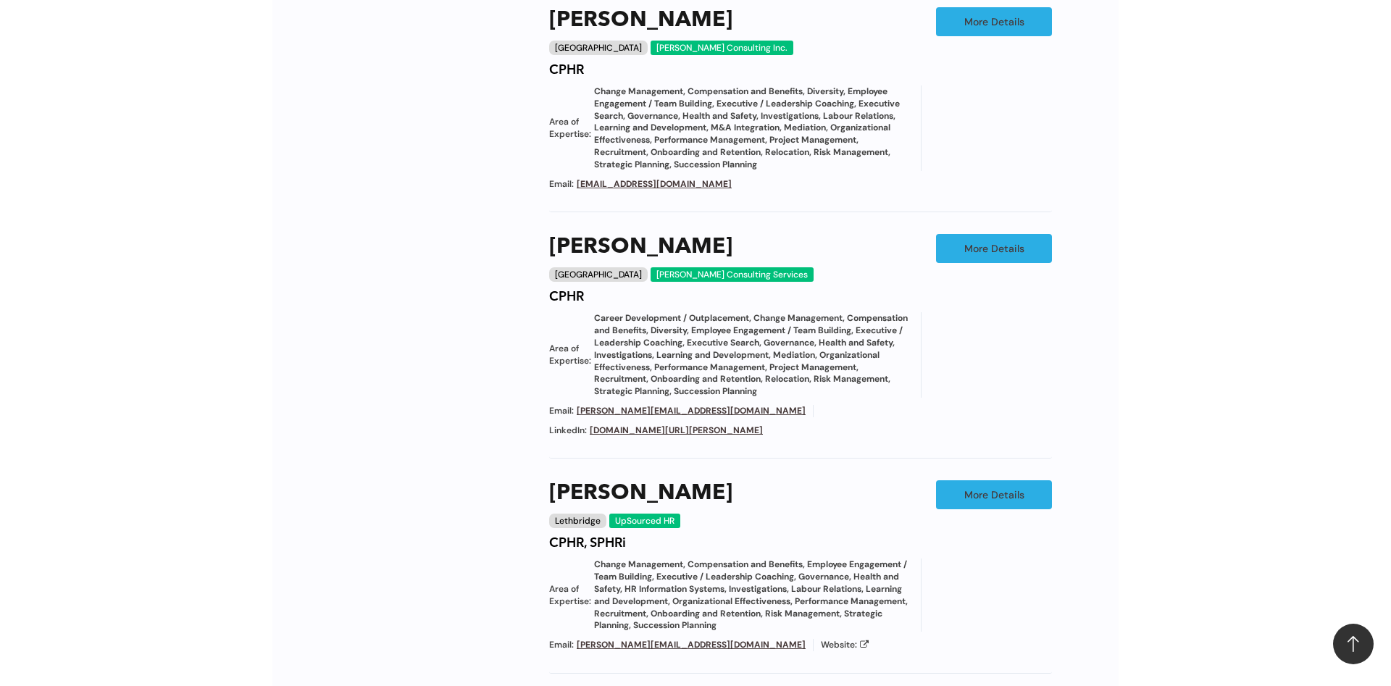
scroll to position [1640, 0]
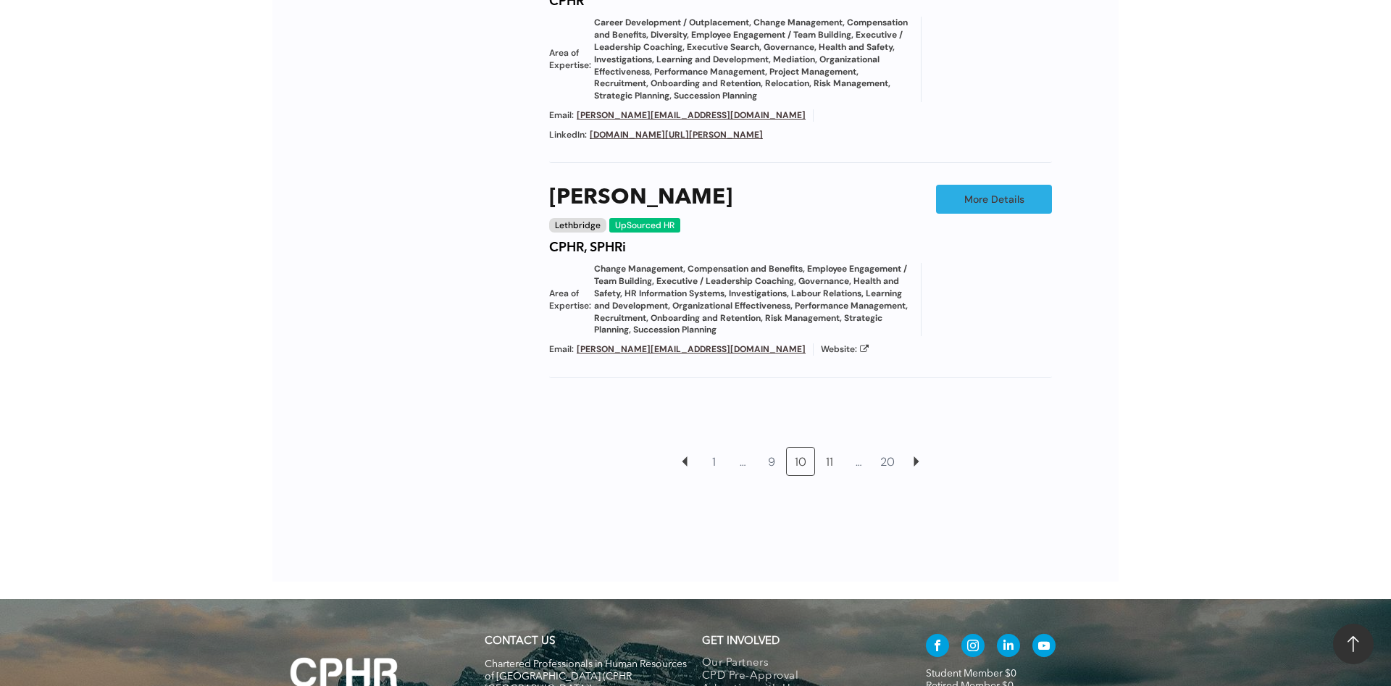
click at [827, 475] on link "11" at bounding box center [830, 462] width 28 height 28
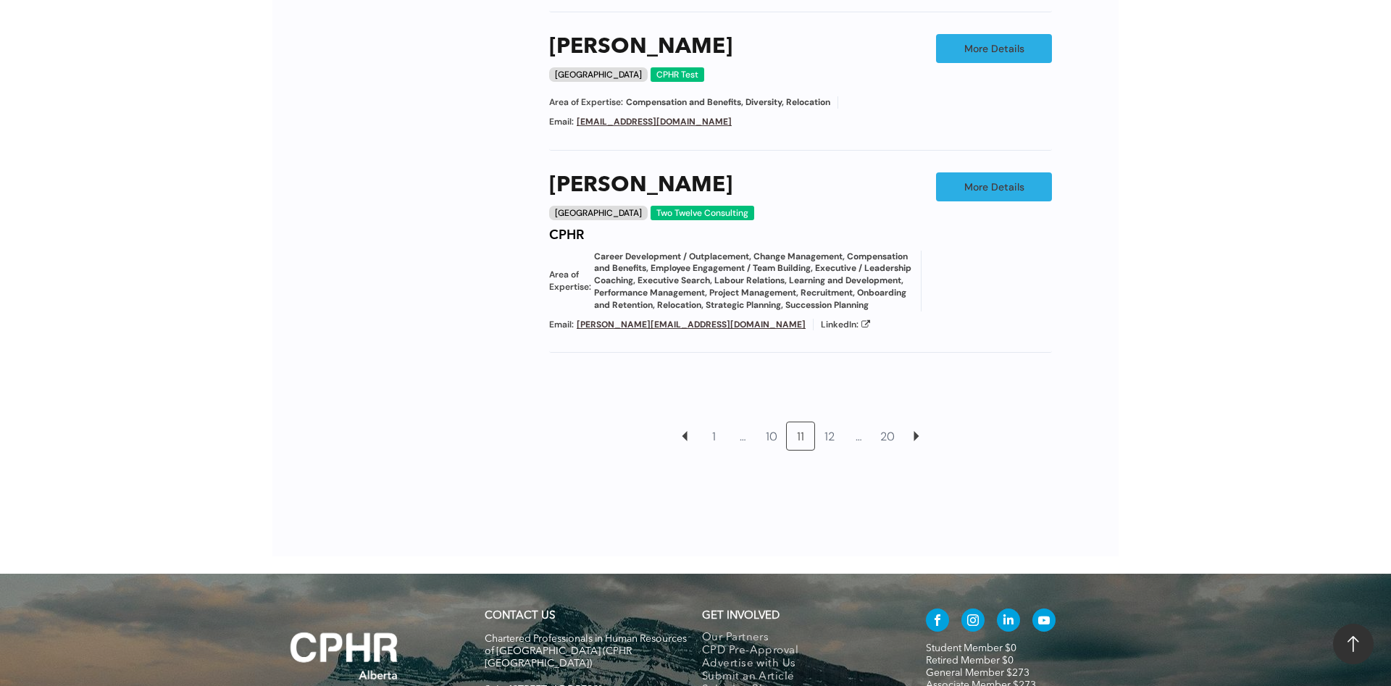
scroll to position [1566, 0]
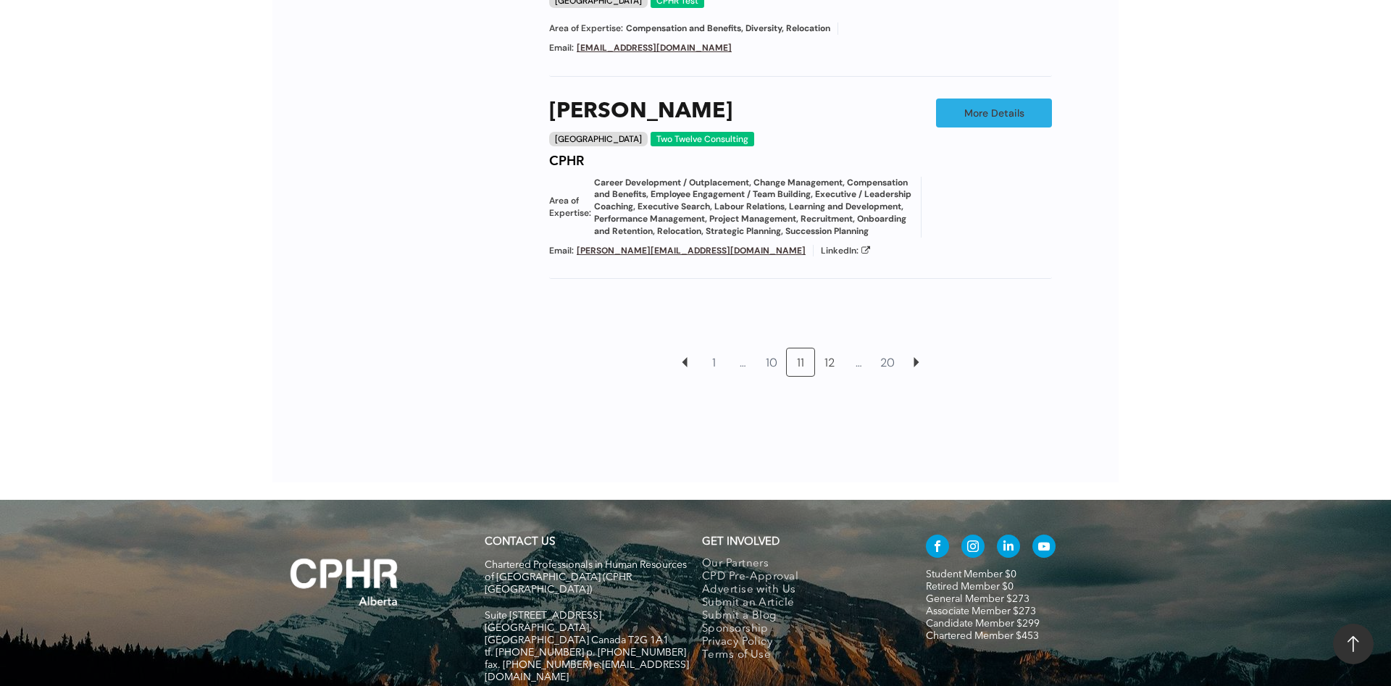
click at [825, 364] on link "12" at bounding box center [830, 363] width 28 height 28
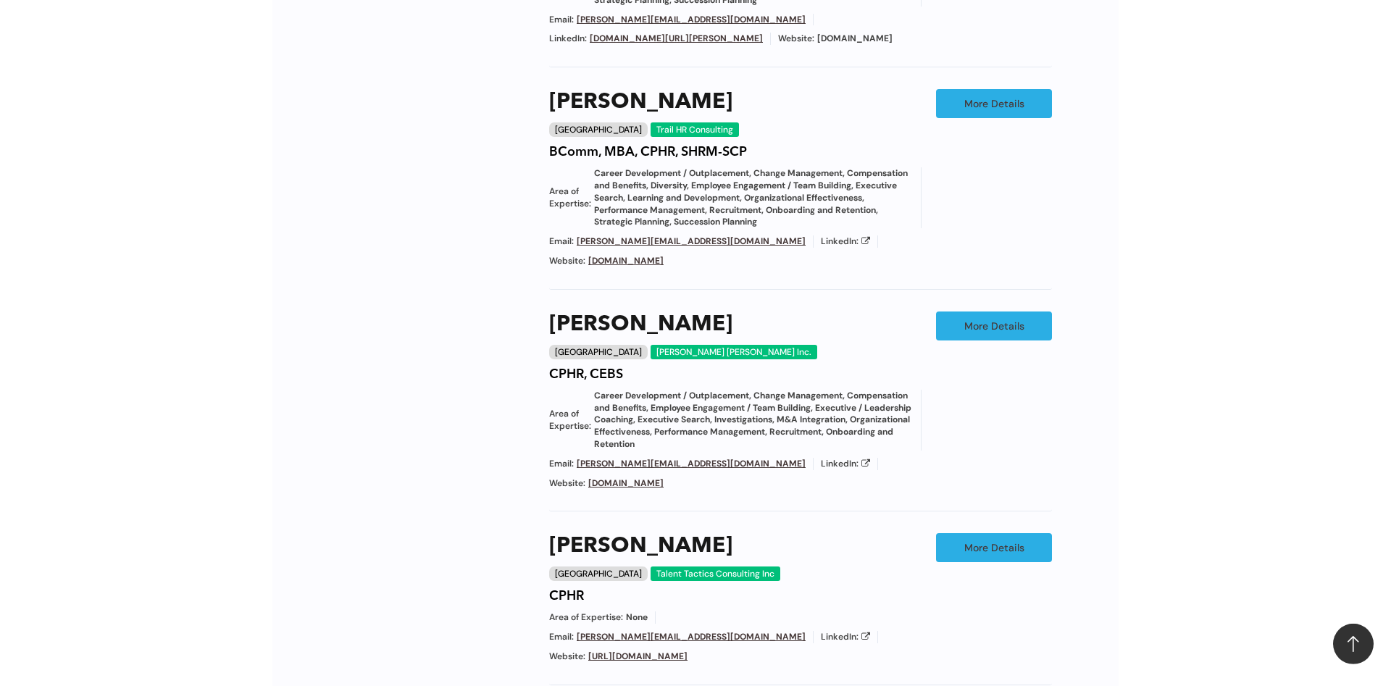
scroll to position [1270, 0]
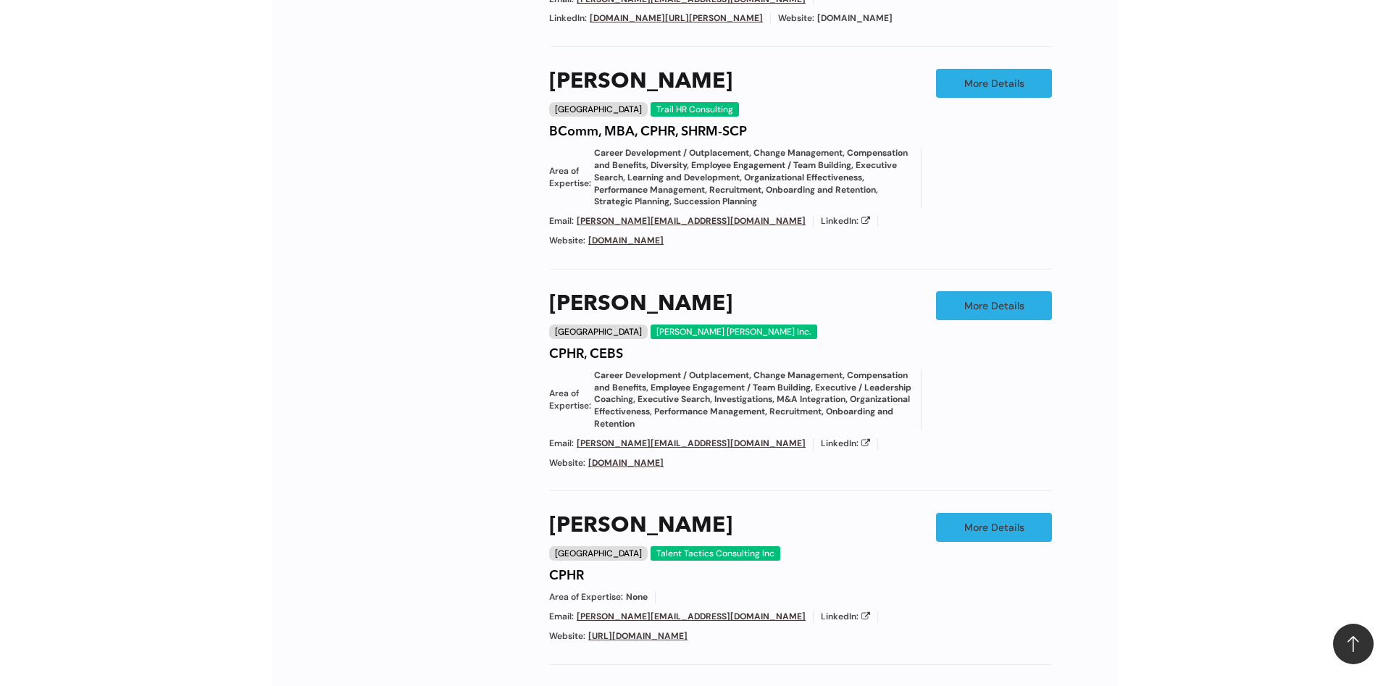
click at [664, 457] on link "www.wendyelleninc.ca" at bounding box center [625, 463] width 75 height 12
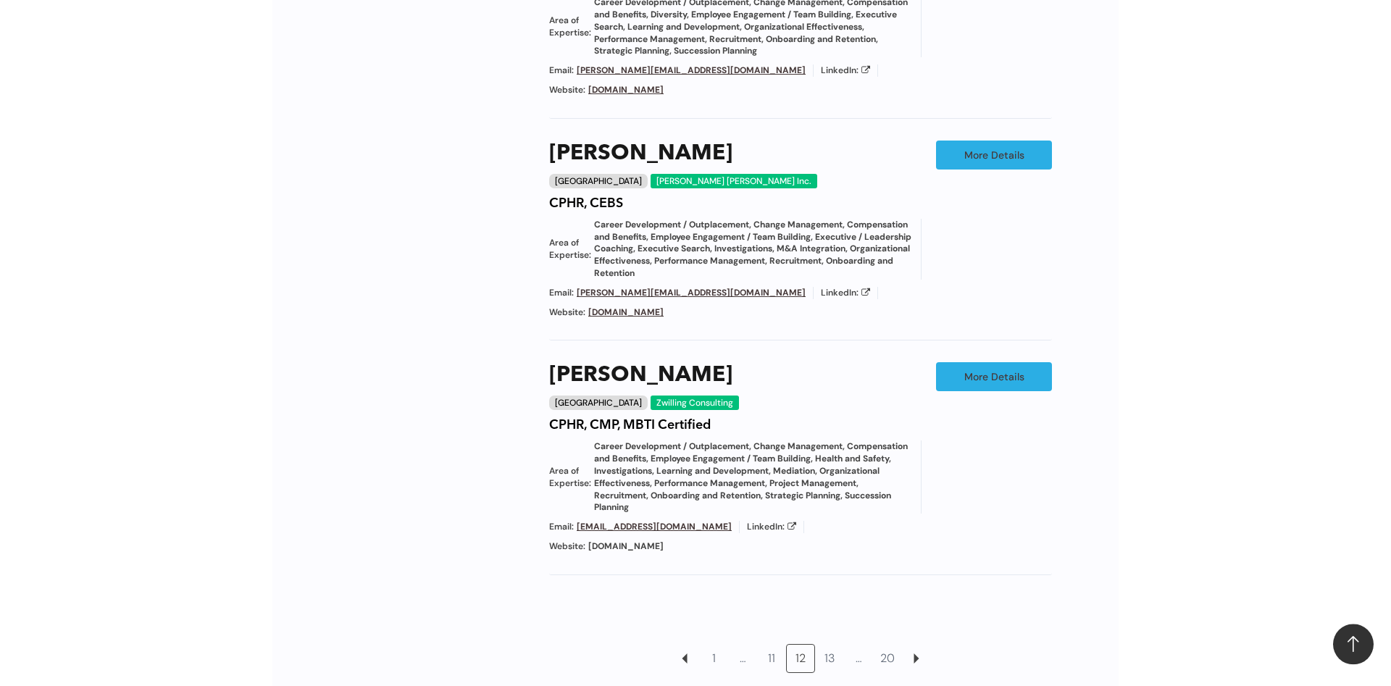
scroll to position [1504, 0]
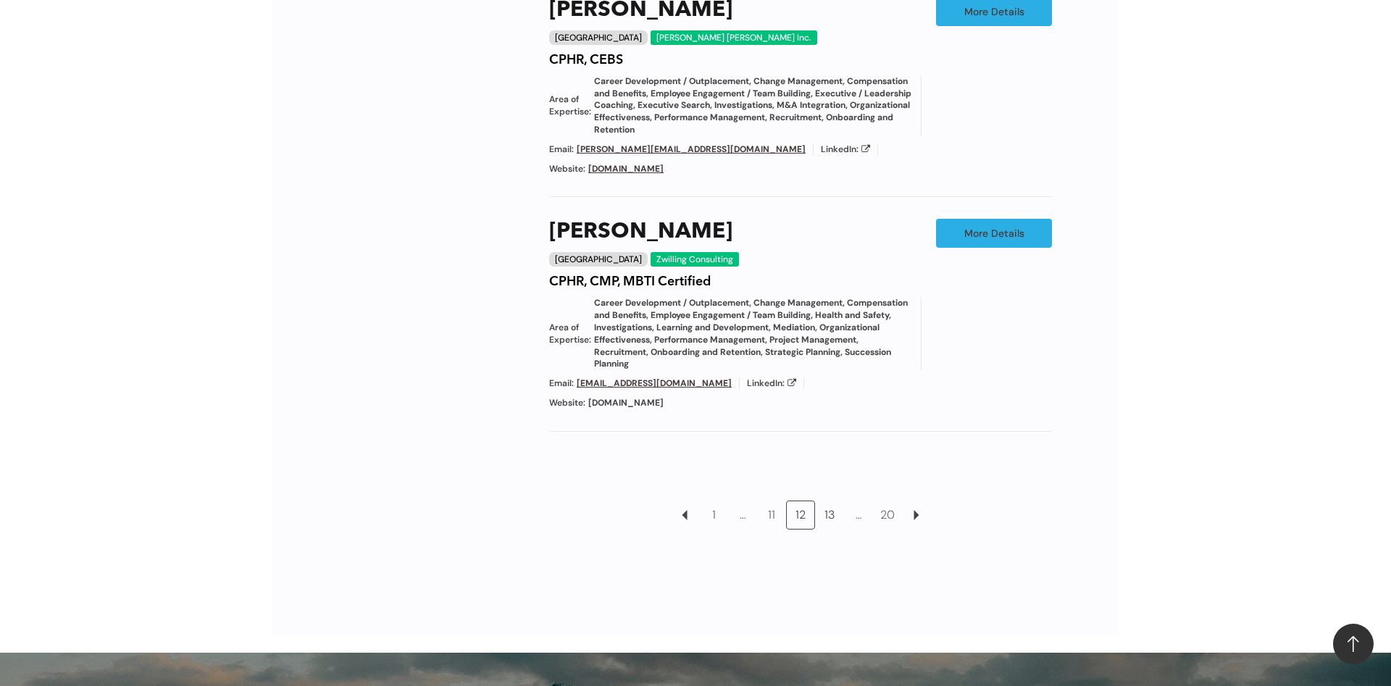
click at [825, 501] on link "13" at bounding box center [830, 515] width 28 height 28
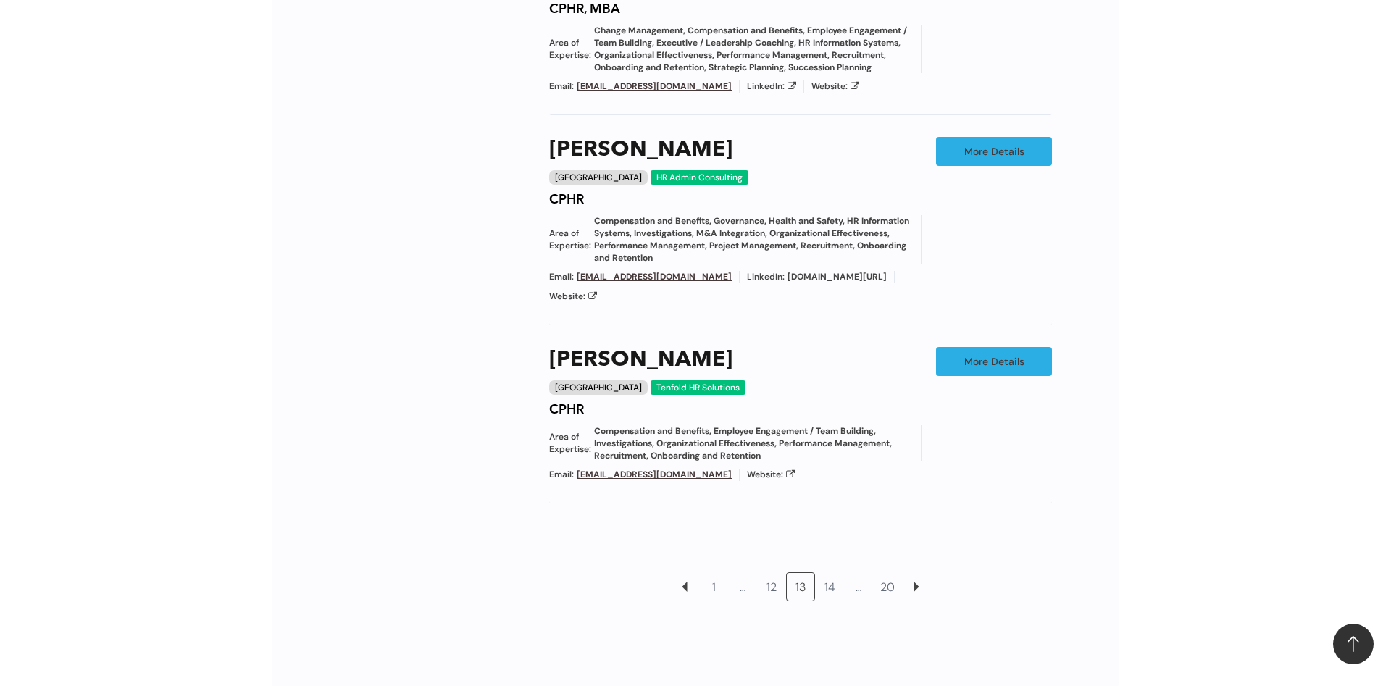
scroll to position [1344, 0]
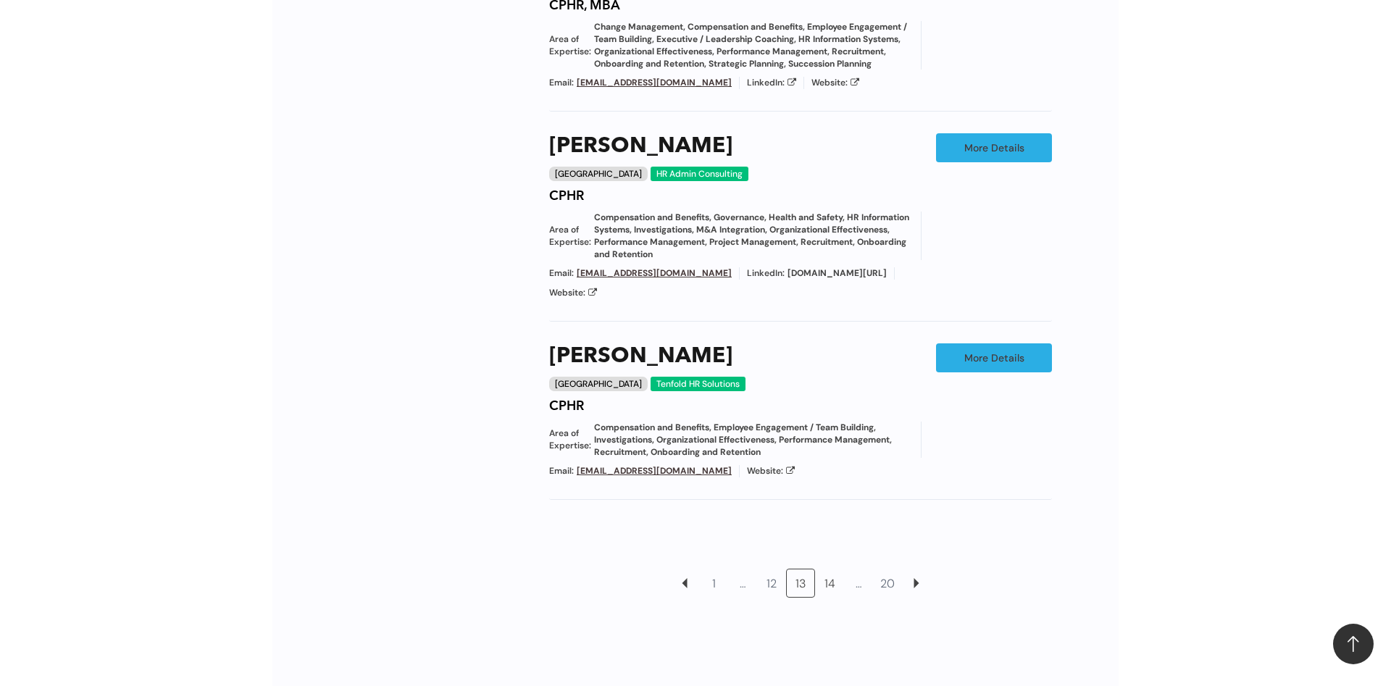
click at [829, 570] on link "14" at bounding box center [830, 584] width 28 height 28
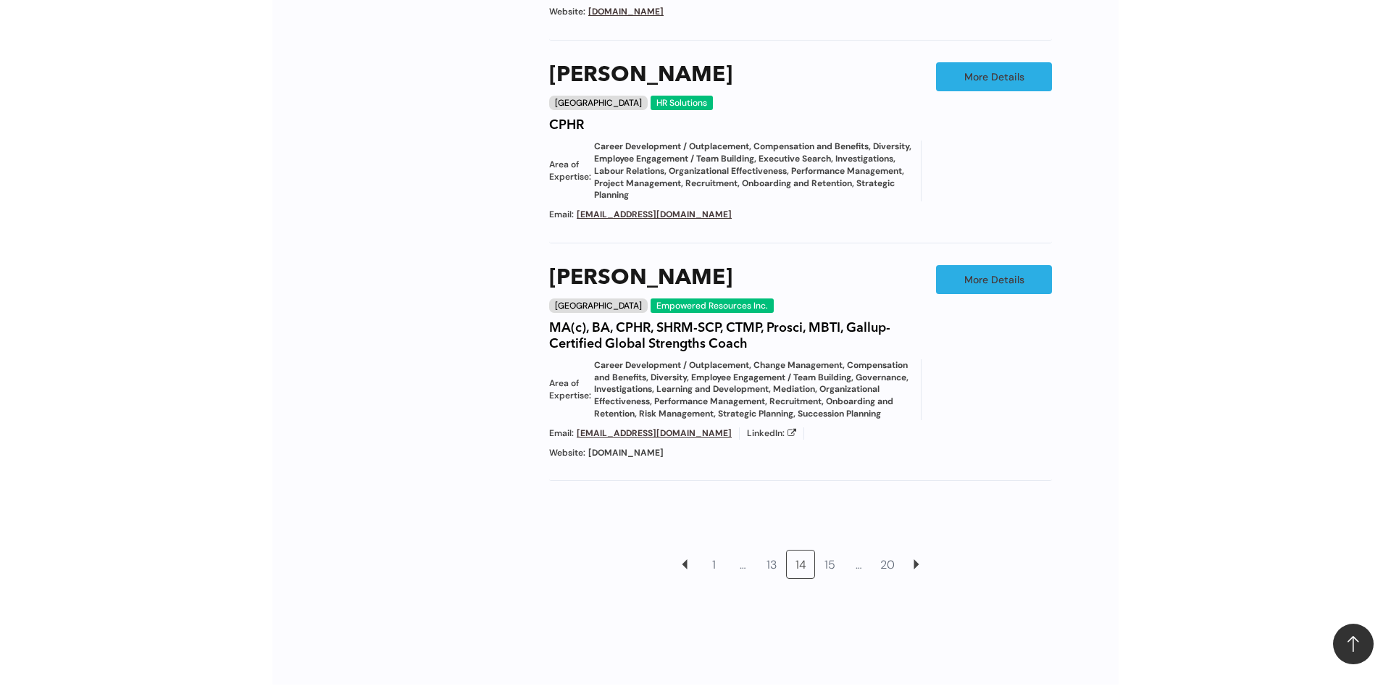
scroll to position [1566, 0]
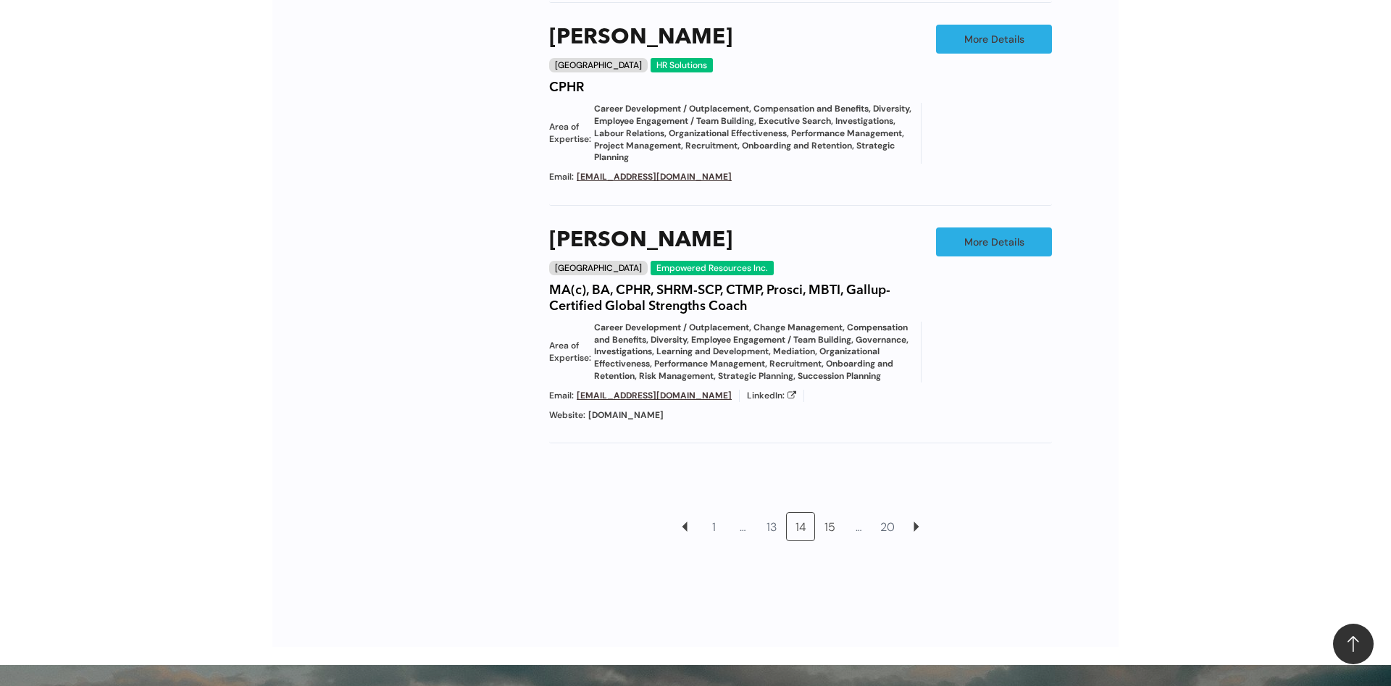
click at [830, 513] on link "15" at bounding box center [830, 527] width 28 height 28
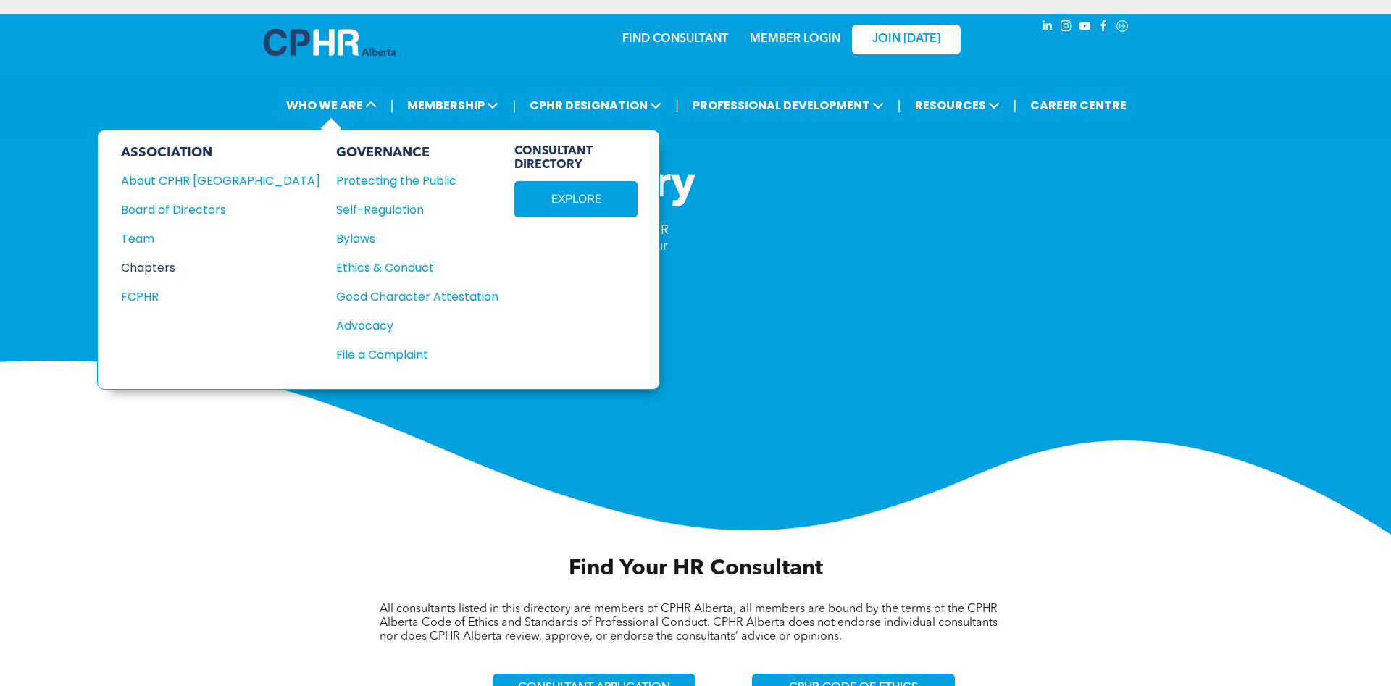
click at [166, 267] on div "Chapters" at bounding box center [211, 268] width 180 height 18
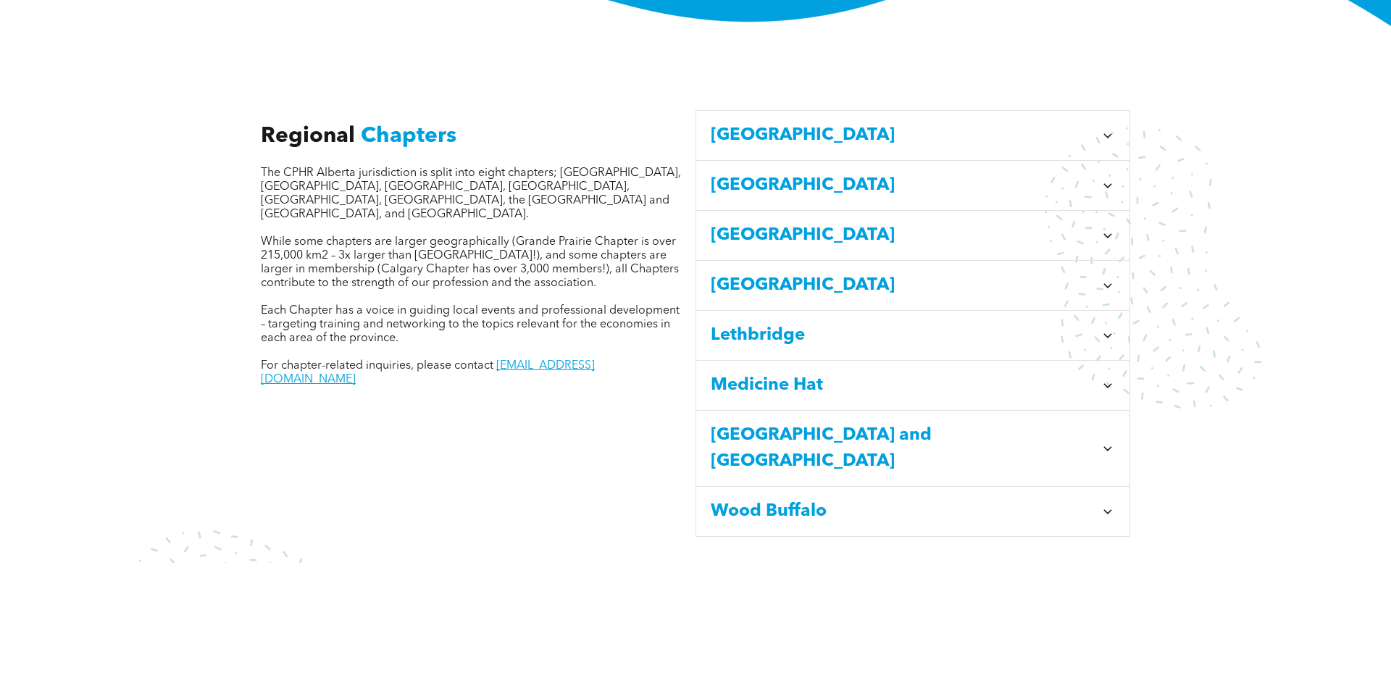
scroll to position [517, 0]
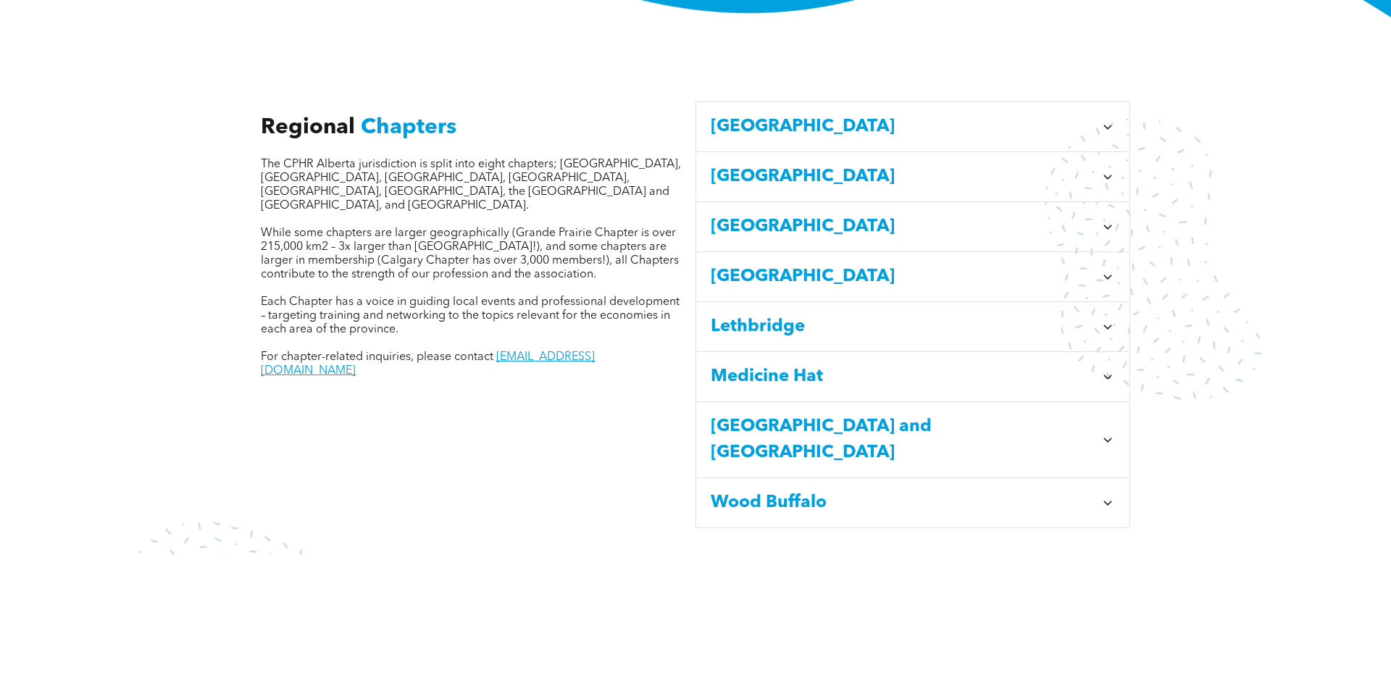
click at [765, 214] on span "[GEOGRAPHIC_DATA]" at bounding box center [903, 227] width 384 height 26
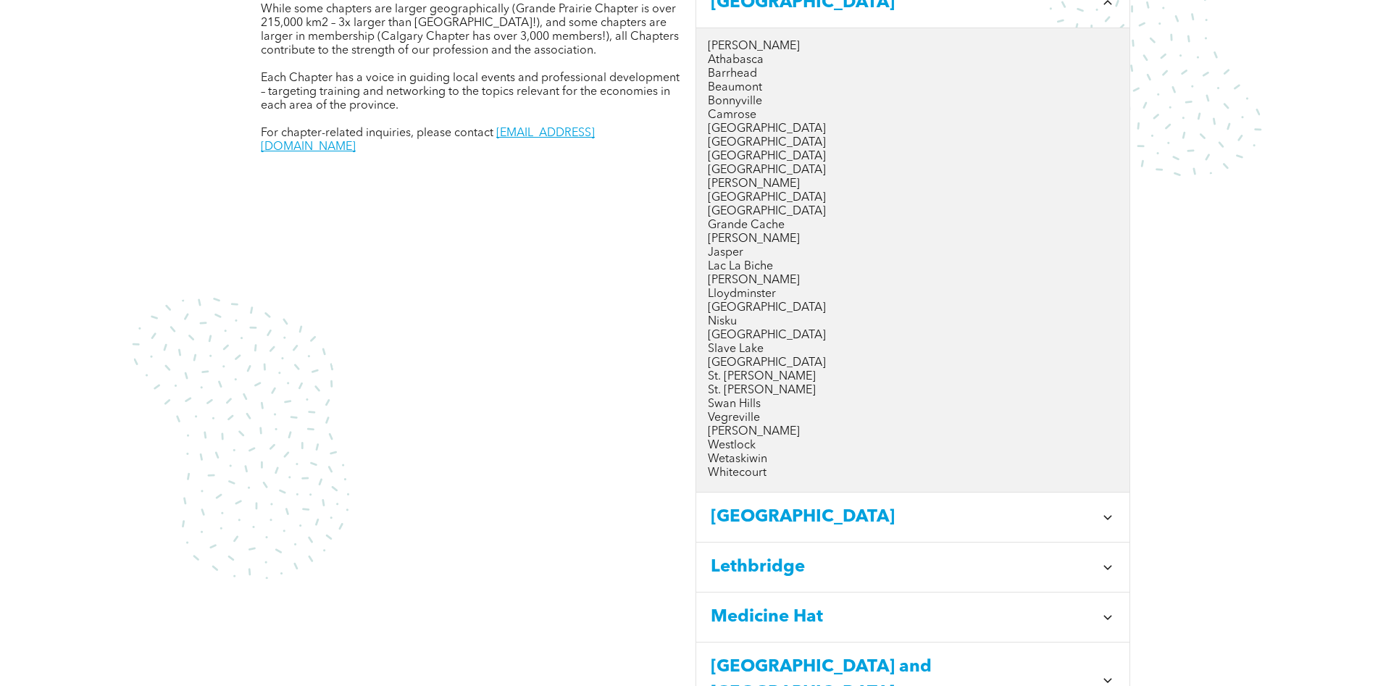
scroll to position [665, 0]
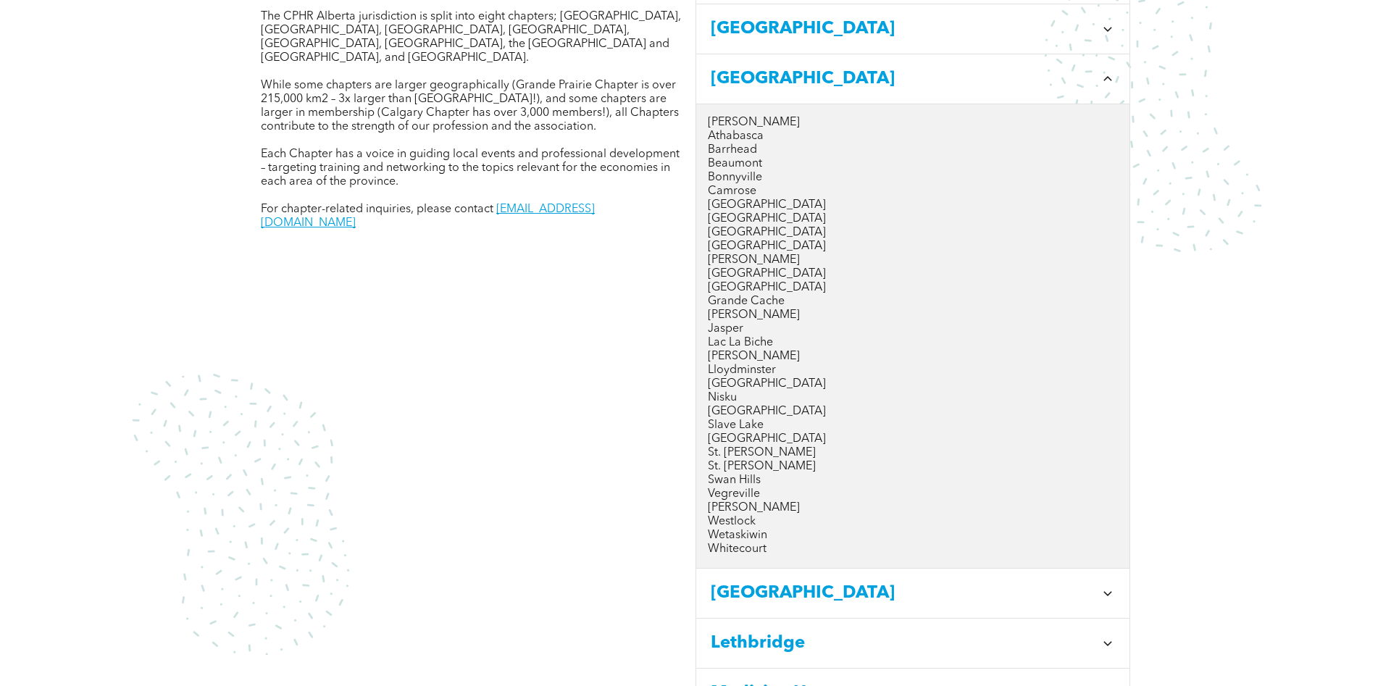
click at [738, 556] on p "Whitecourt" at bounding box center [913, 550] width 410 height 14
click at [745, 556] on p "Whitecourt" at bounding box center [913, 550] width 410 height 14
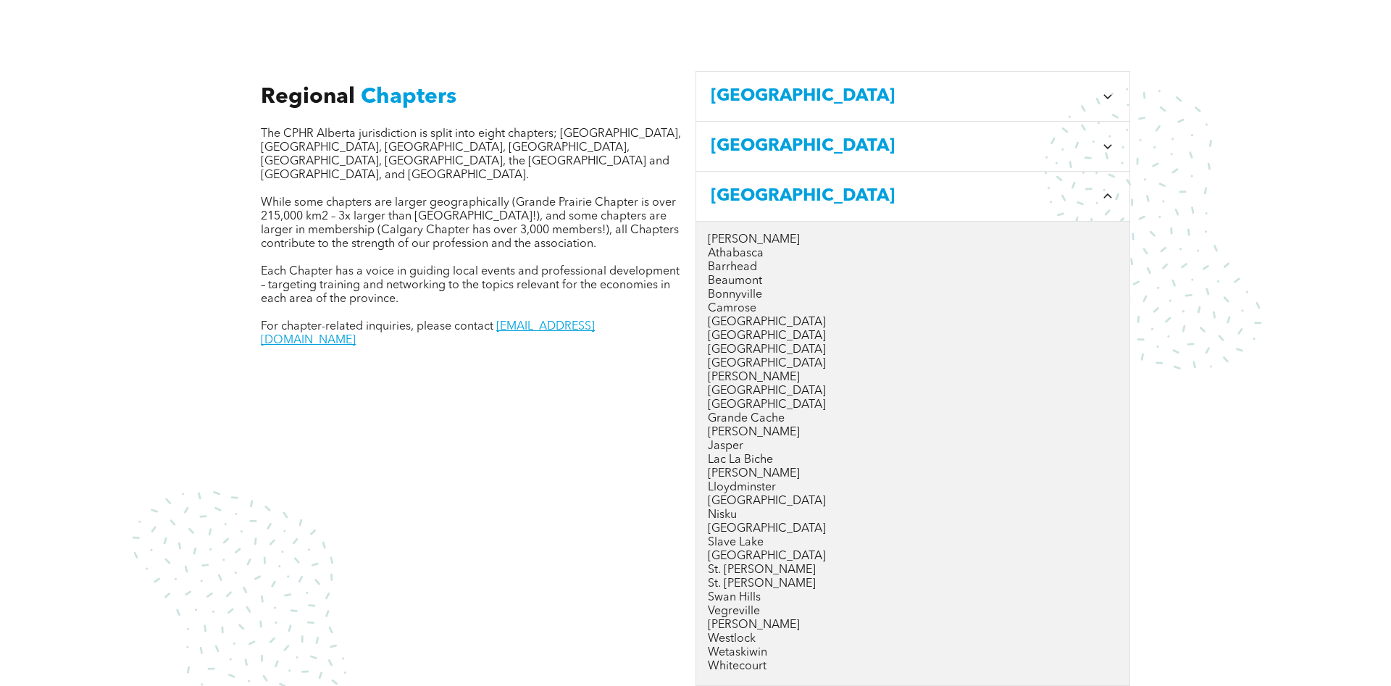
scroll to position [443, 0]
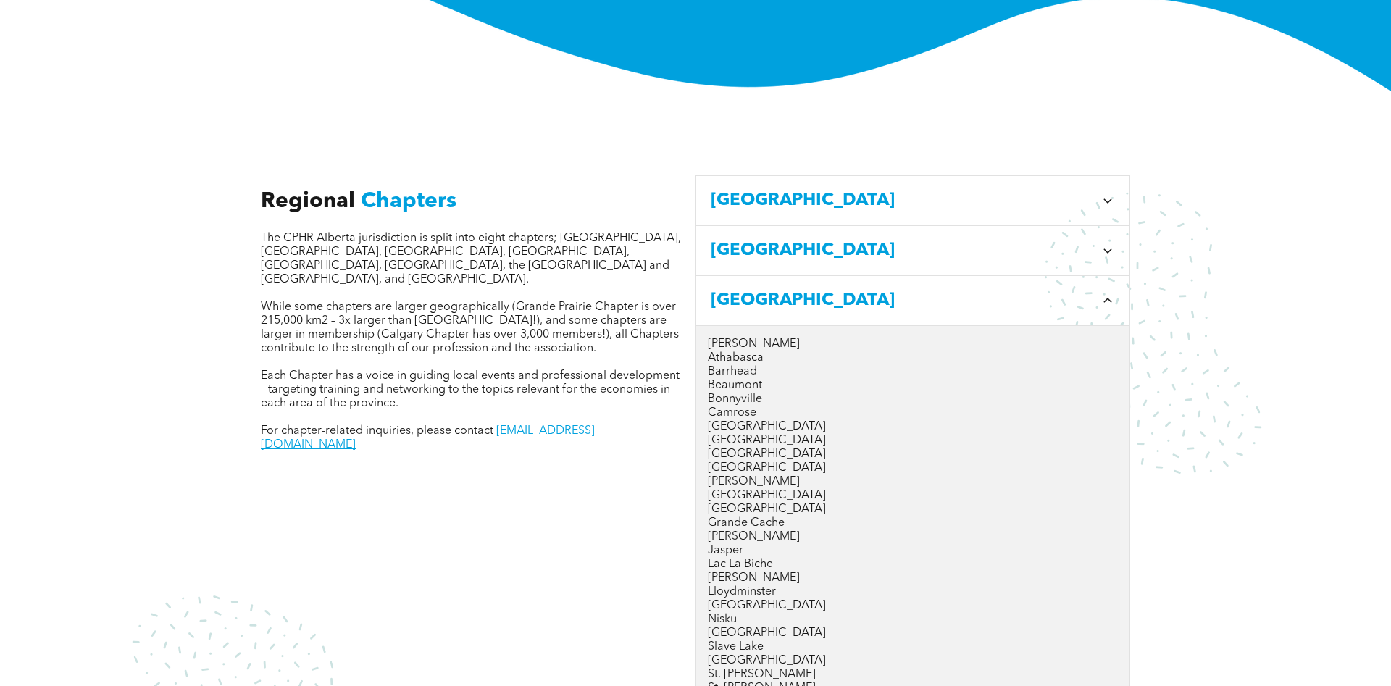
click at [772, 288] on span "Edmonton" at bounding box center [903, 301] width 384 height 26
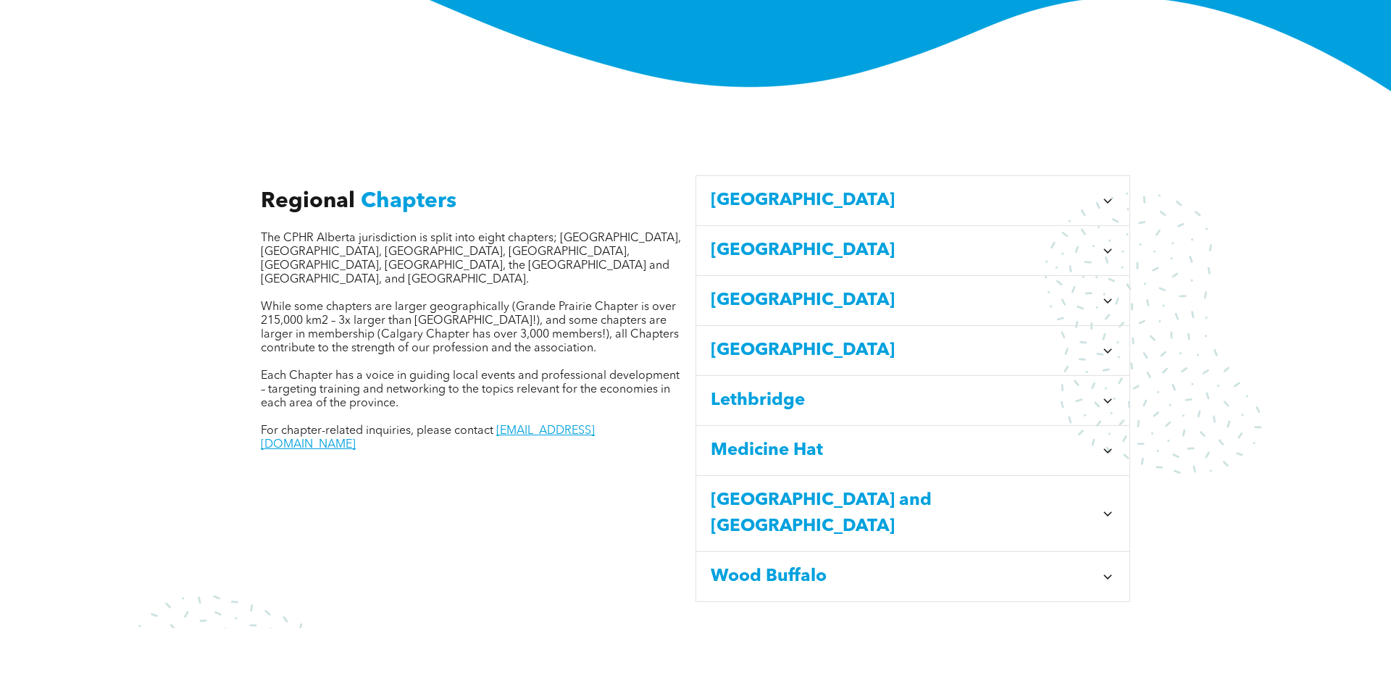
click at [791, 344] on span "Grande Prairie" at bounding box center [903, 351] width 384 height 26
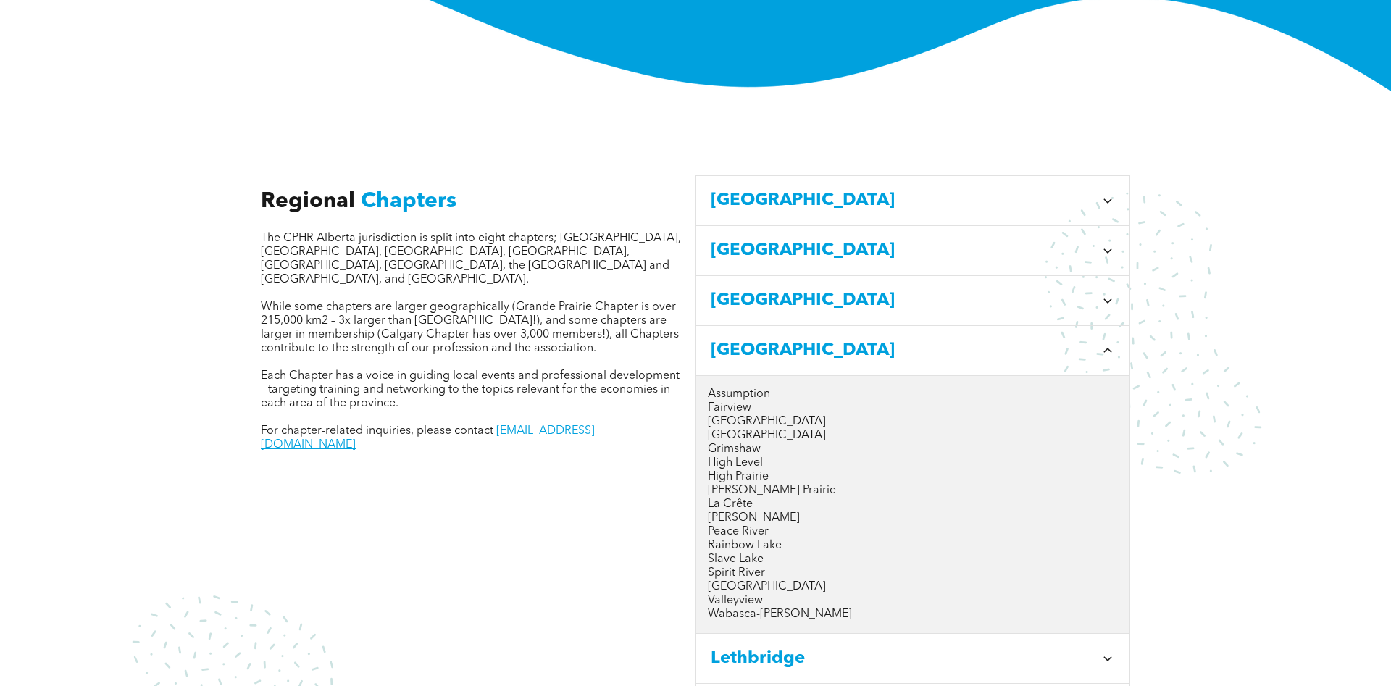
click at [791, 344] on span "Grande Prairie" at bounding box center [903, 351] width 384 height 26
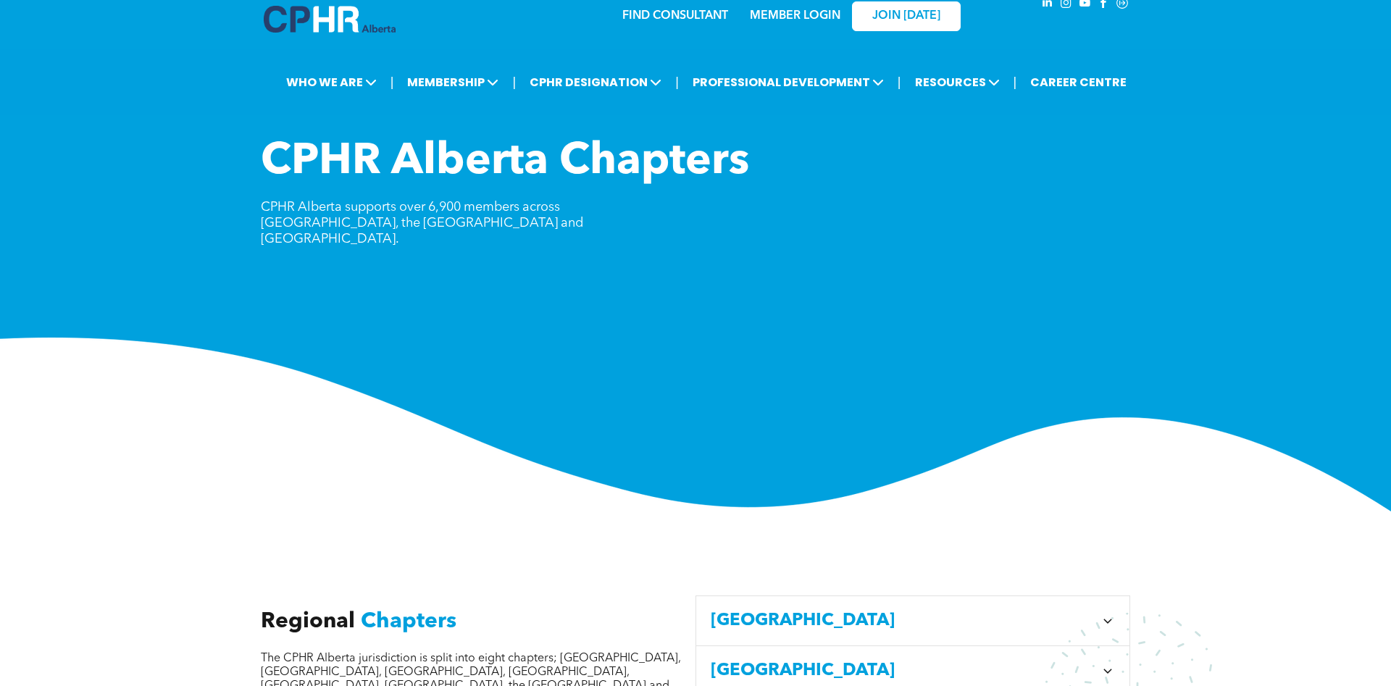
scroll to position [0, 0]
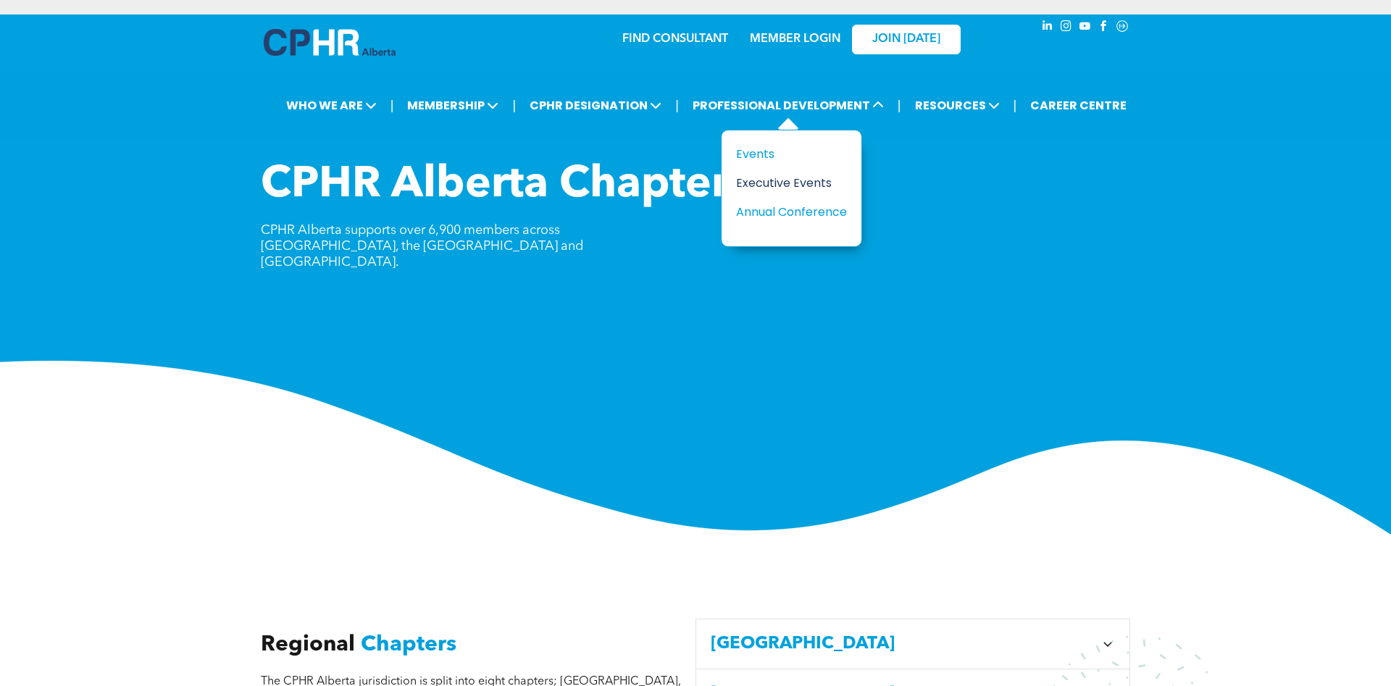
click at [796, 182] on div "Executive Events" at bounding box center [786, 183] width 100 height 18
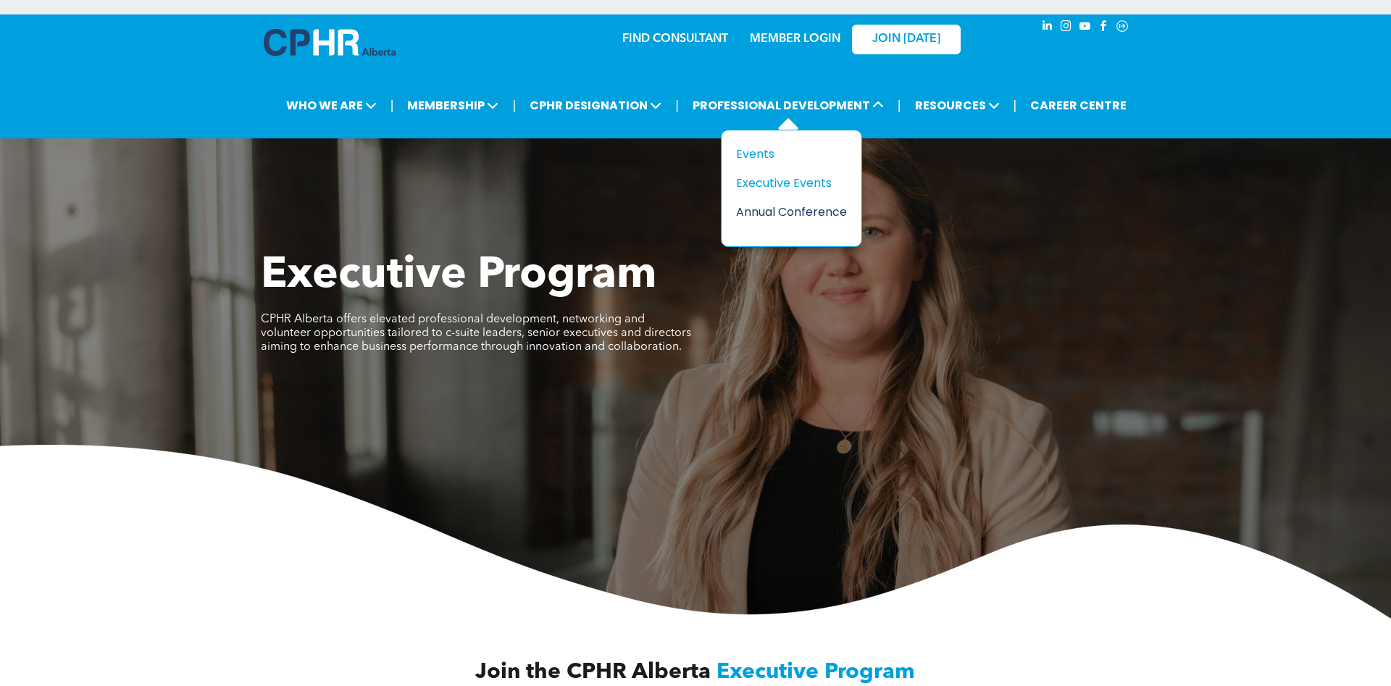
click at [785, 212] on div "Annual Conference" at bounding box center [786, 212] width 100 height 18
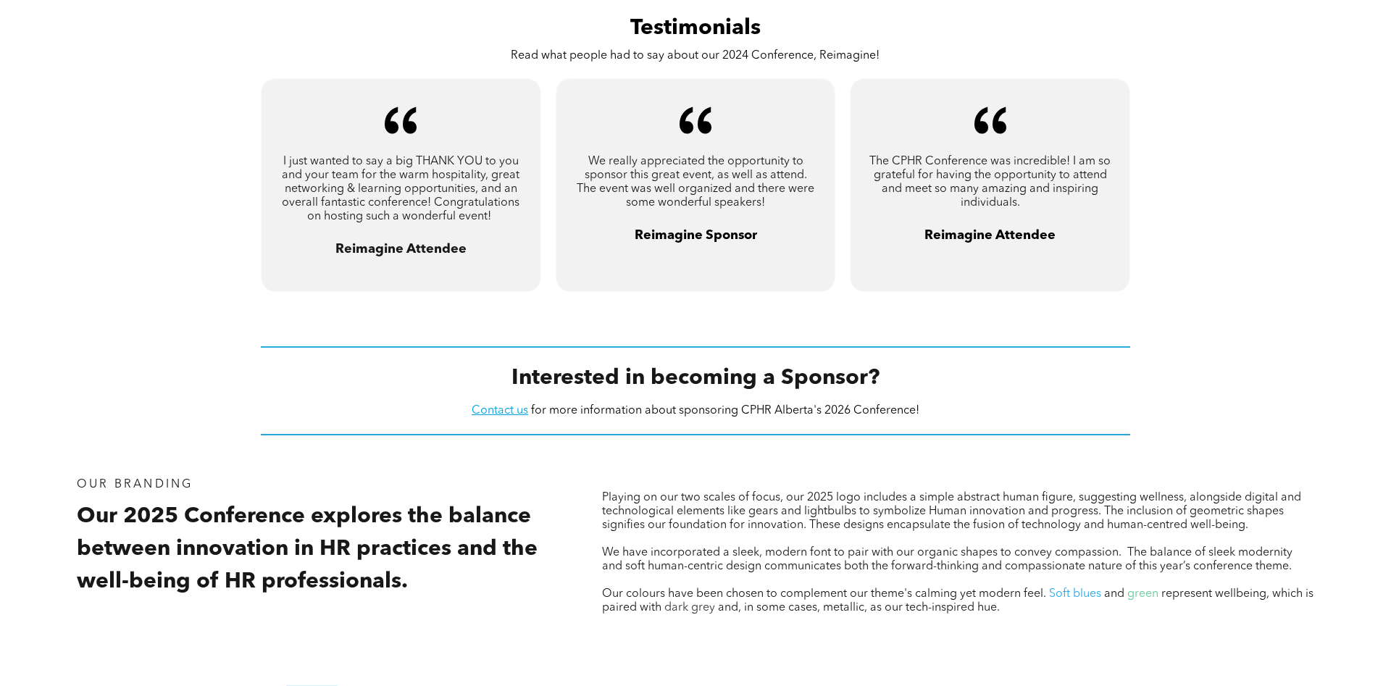
scroll to position [1109, 0]
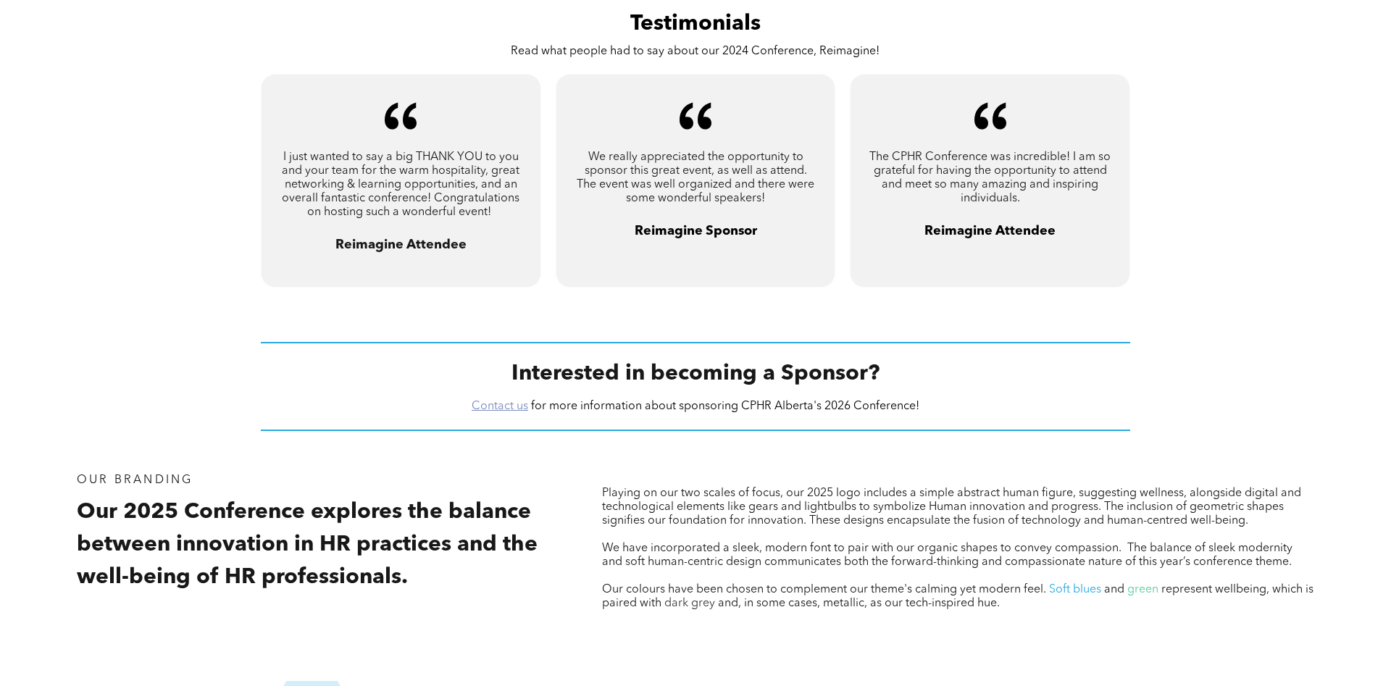
click at [501, 412] on link "Contact us" at bounding box center [500, 407] width 57 height 12
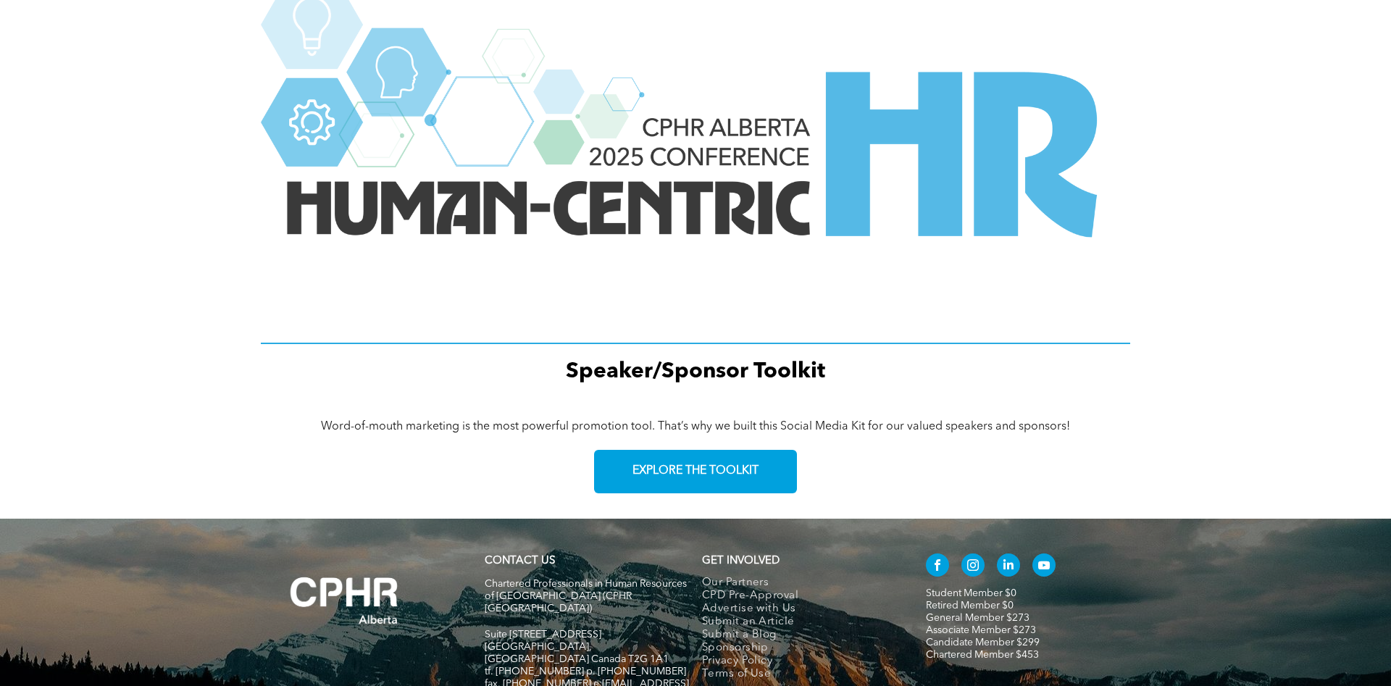
scroll to position [1848, 0]
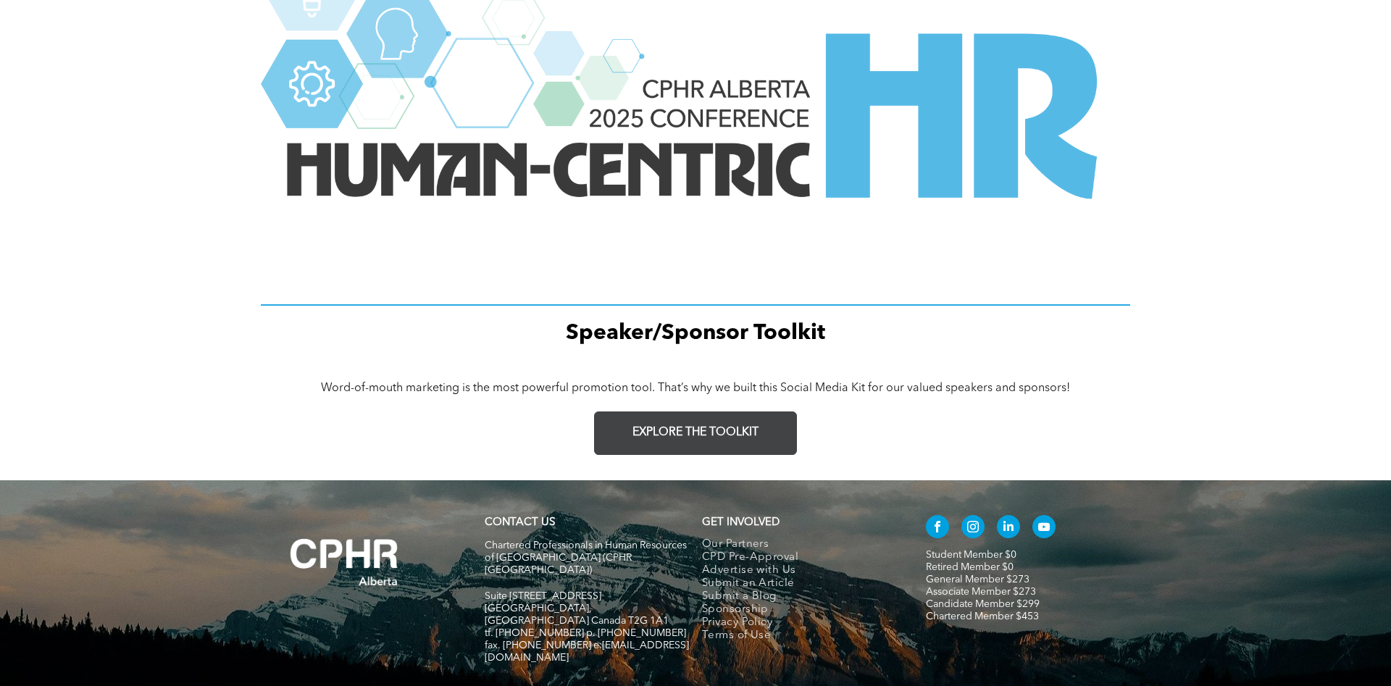
click at [703, 440] on span "EXPLORE THE TOOLKIT" at bounding box center [696, 433] width 126 height 14
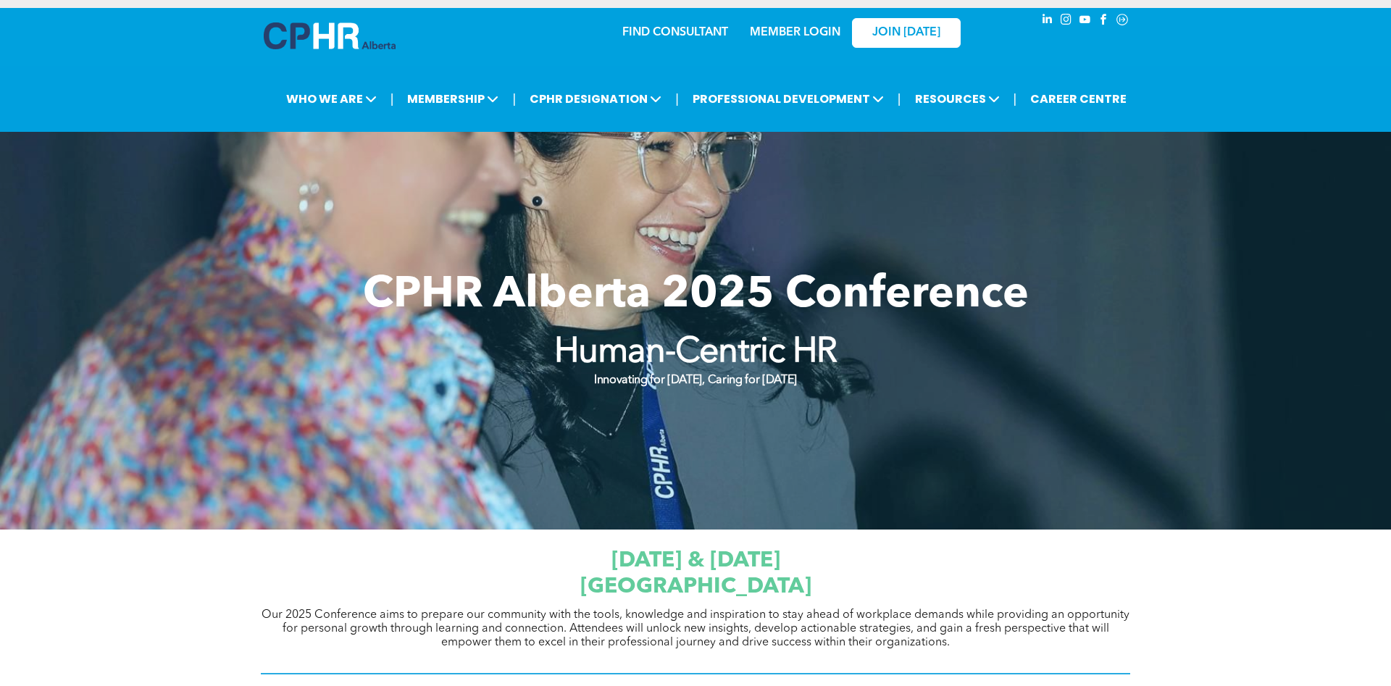
scroll to position [0, 0]
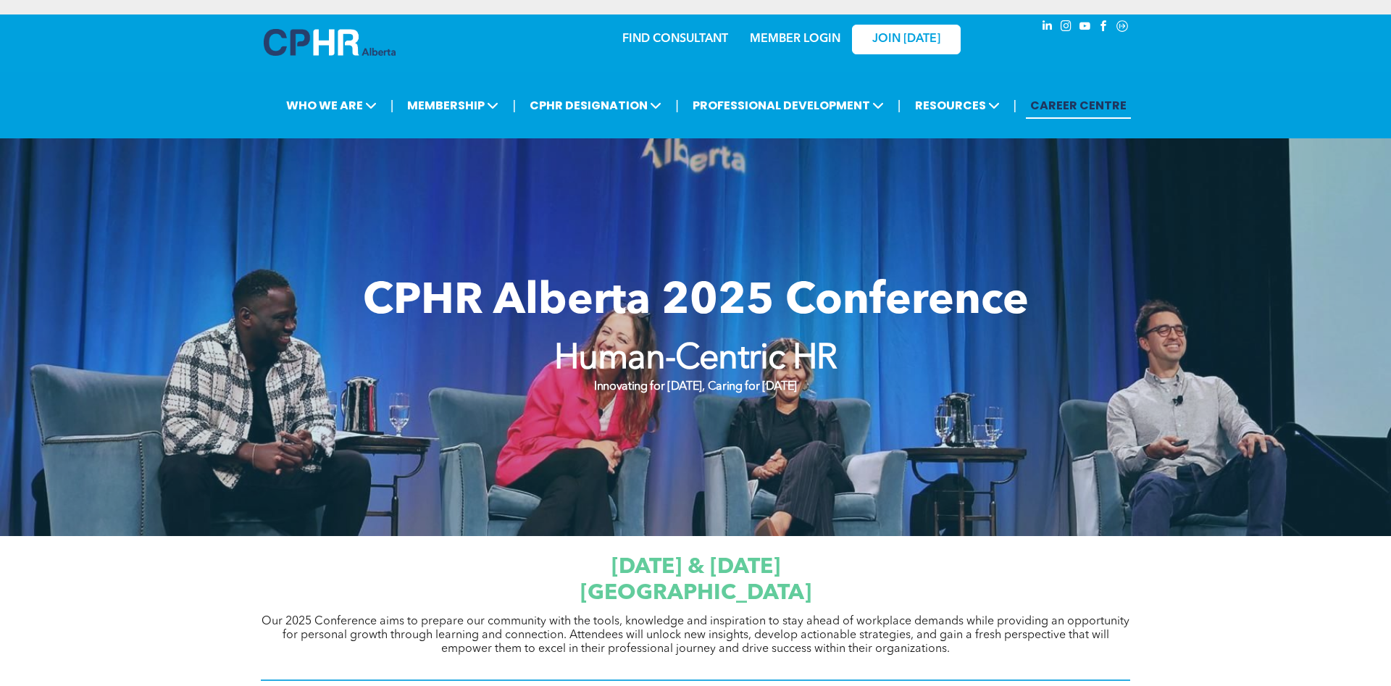
click at [1105, 104] on link "CAREER CENTRE" at bounding box center [1078, 105] width 105 height 27
